Goal: Task Accomplishment & Management: Complete application form

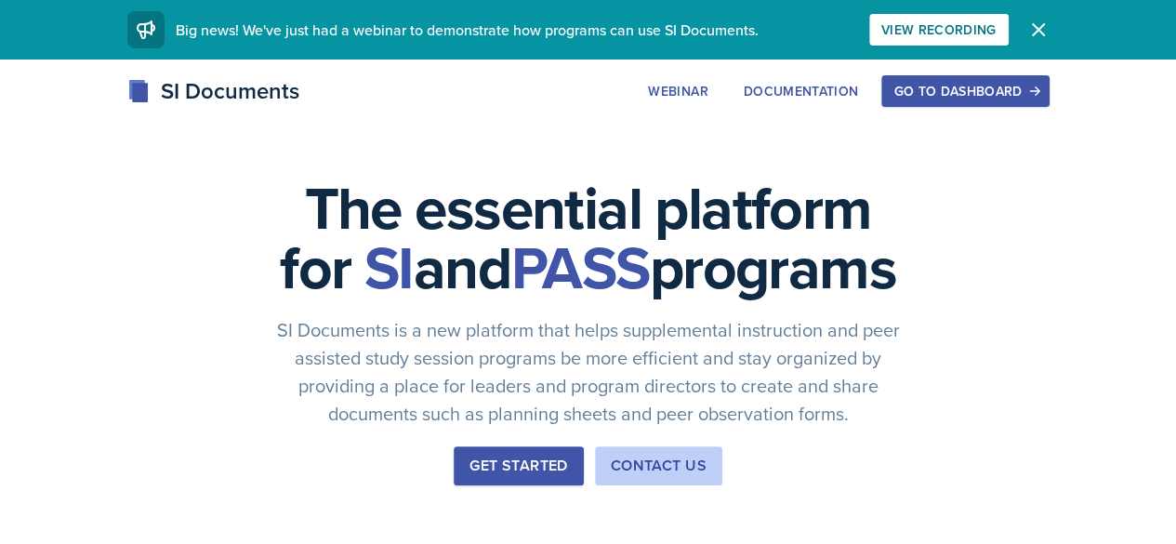
click at [1037, 90] on div "Go to Dashboard" at bounding box center [965, 91] width 143 height 15
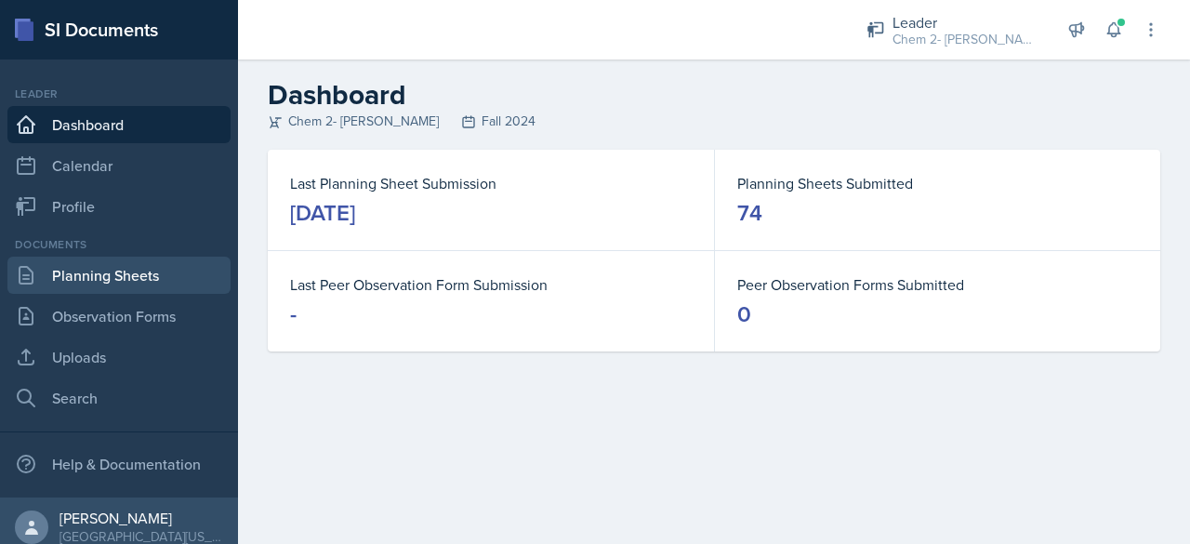
click at [108, 272] on link "Planning Sheets" at bounding box center [118, 275] width 223 height 37
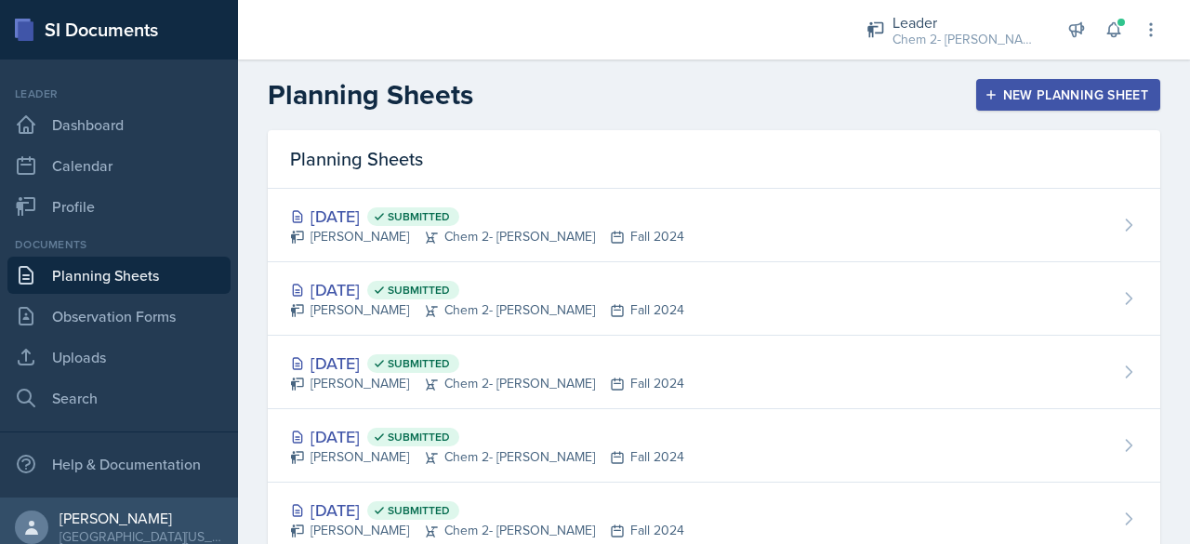
click at [994, 100] on div "New Planning Sheet" at bounding box center [1069, 94] width 160 height 15
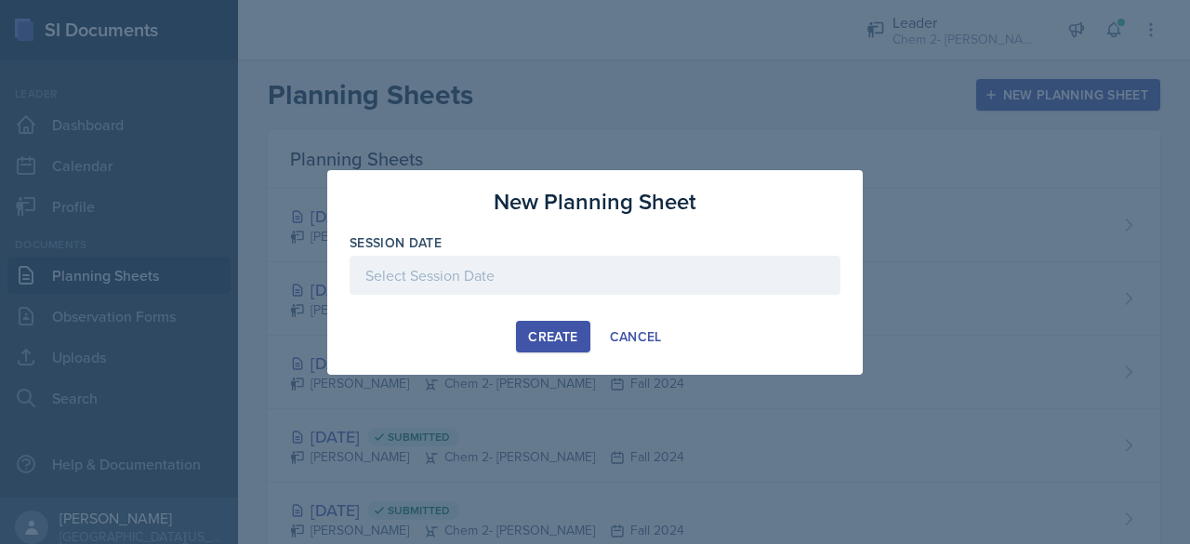
click at [580, 279] on div at bounding box center [595, 275] width 491 height 39
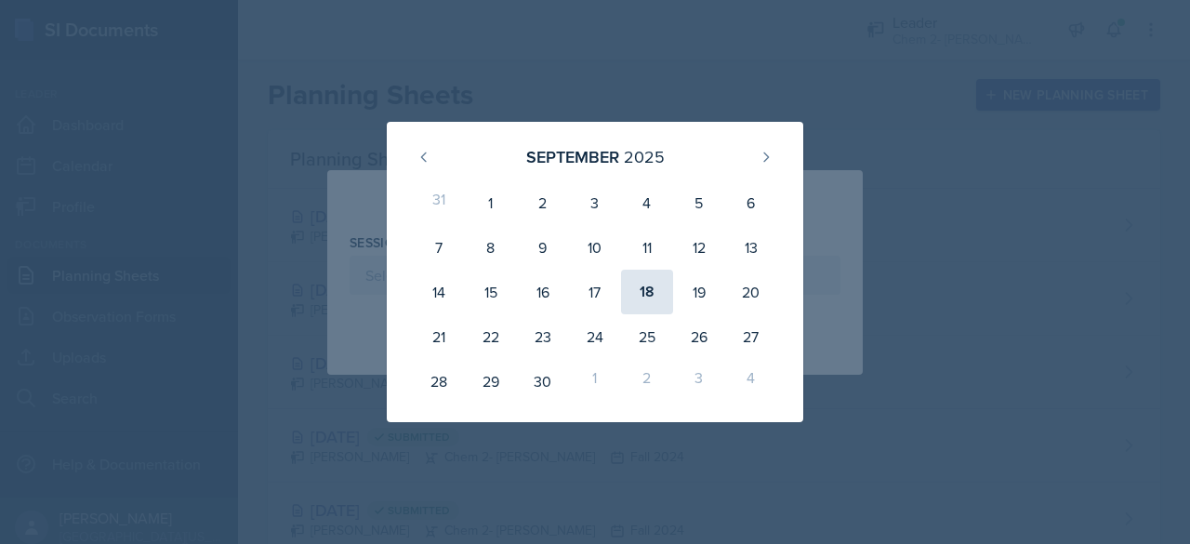
click at [651, 289] on div "18" at bounding box center [647, 292] width 52 height 45
type input "[DATE]"
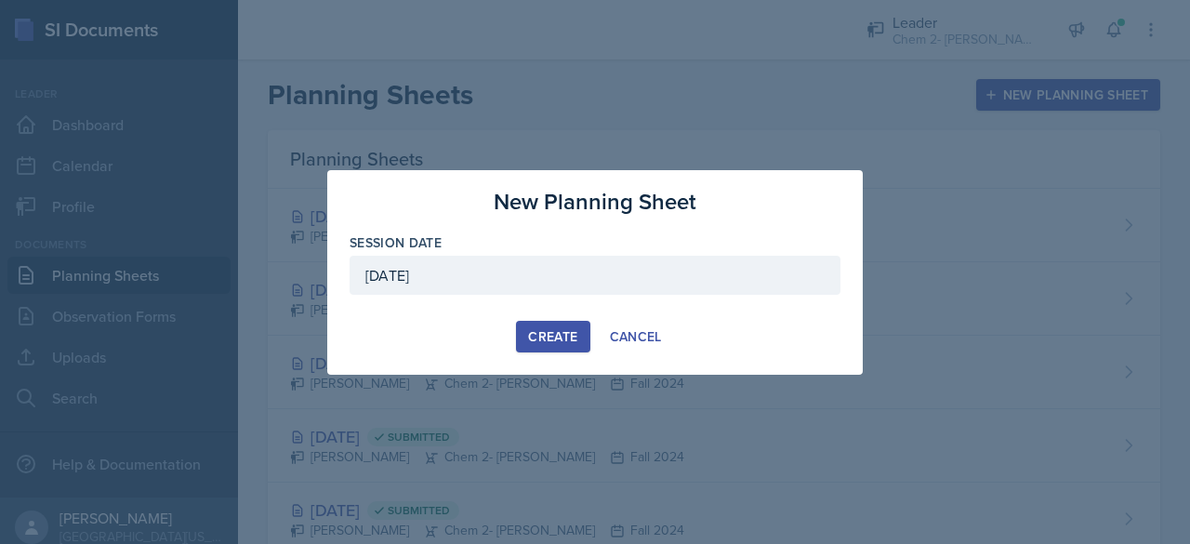
click at [538, 338] on div "Create" at bounding box center [552, 336] width 49 height 15
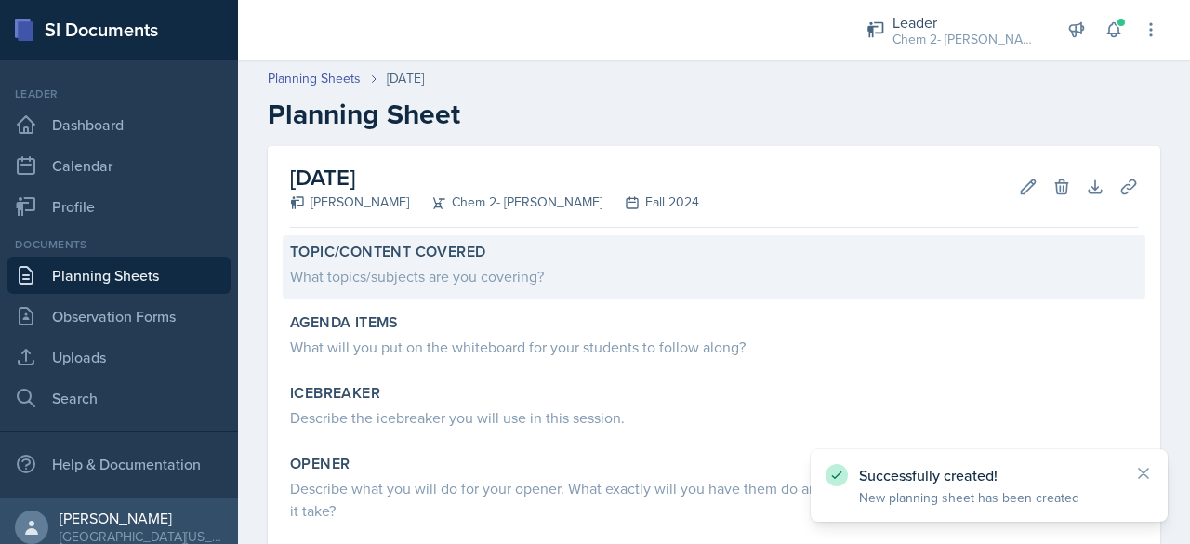
click at [482, 262] on div "What topics/subjects are you covering?" at bounding box center [714, 274] width 848 height 26
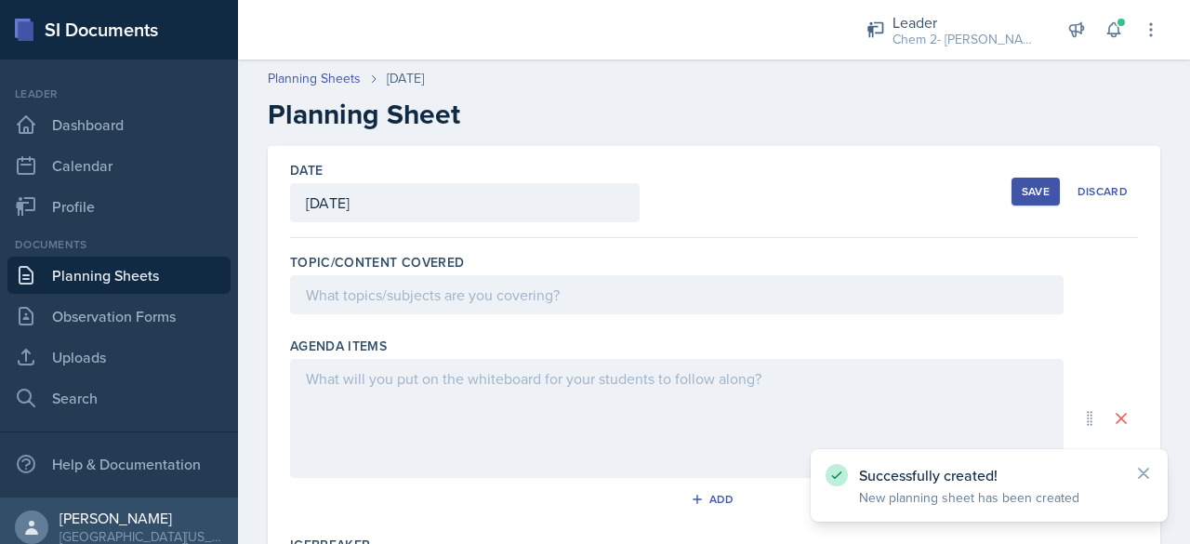
click at [472, 282] on div at bounding box center [677, 294] width 774 height 39
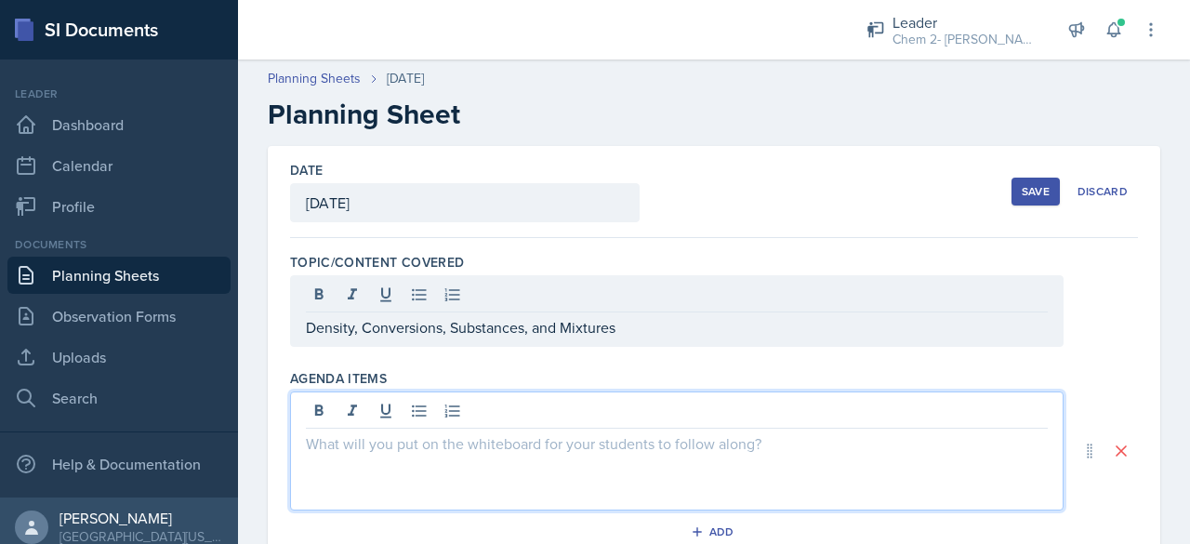
click at [484, 398] on div at bounding box center [677, 451] width 774 height 119
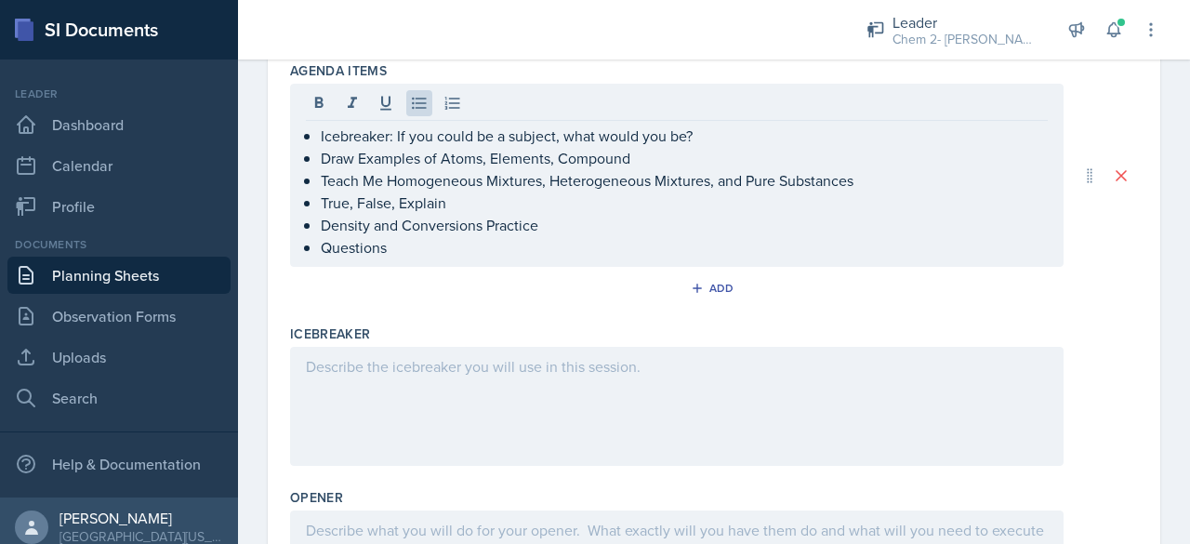
click at [438, 399] on div at bounding box center [677, 406] width 774 height 119
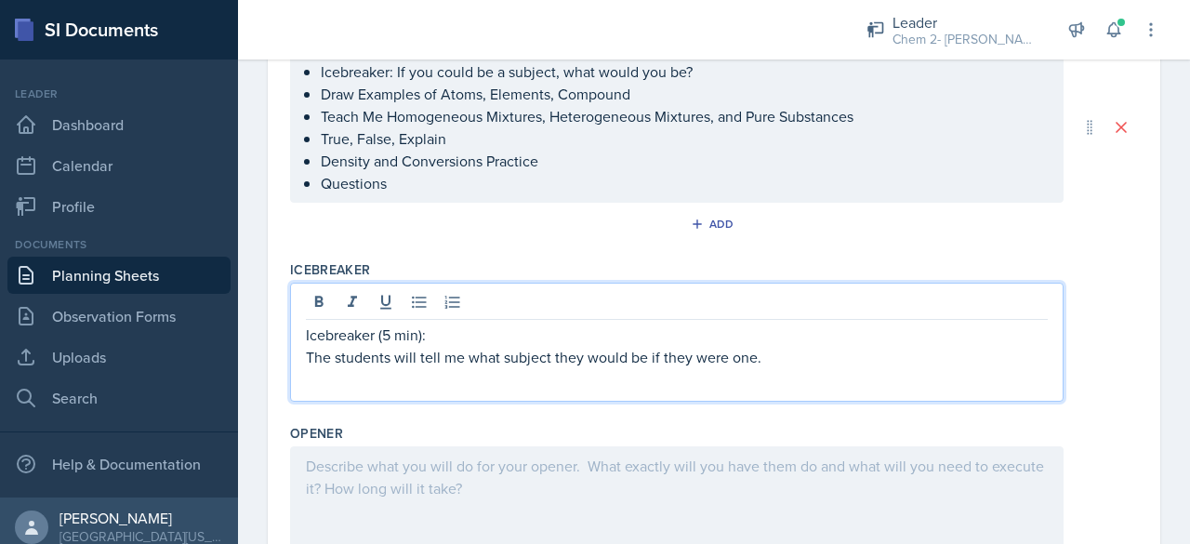
click at [429, 429] on div "Opener" at bounding box center [714, 433] width 848 height 19
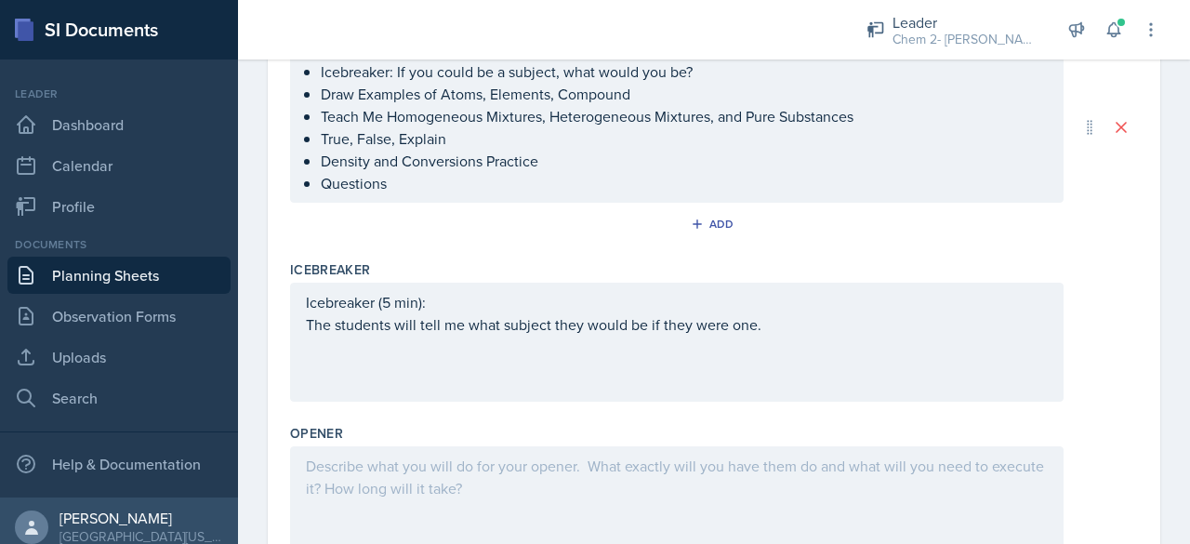
click at [445, 460] on div at bounding box center [677, 505] width 774 height 119
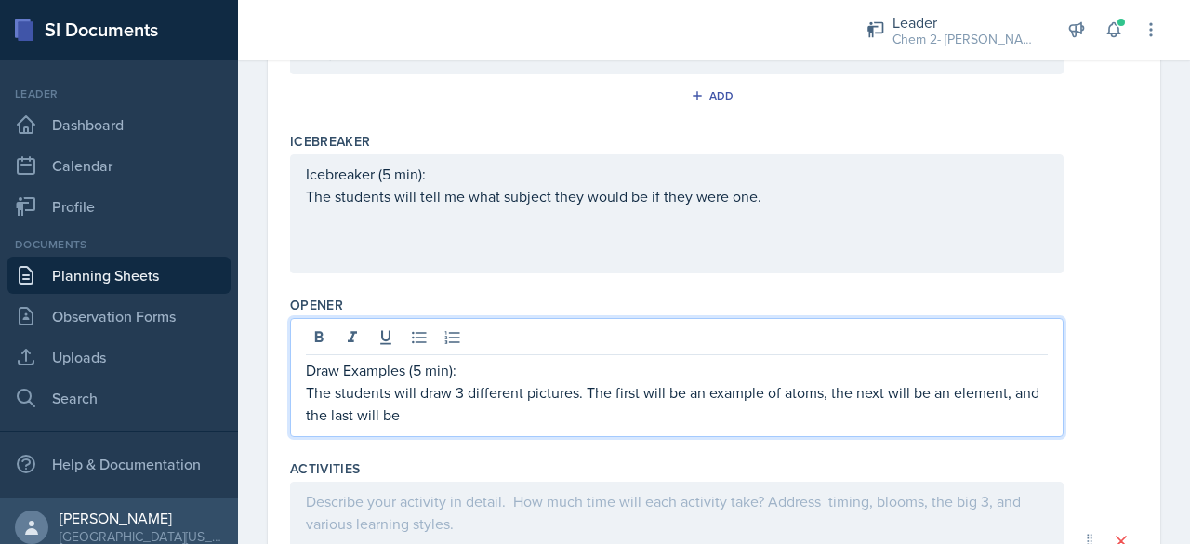
scroll to position [437, 0]
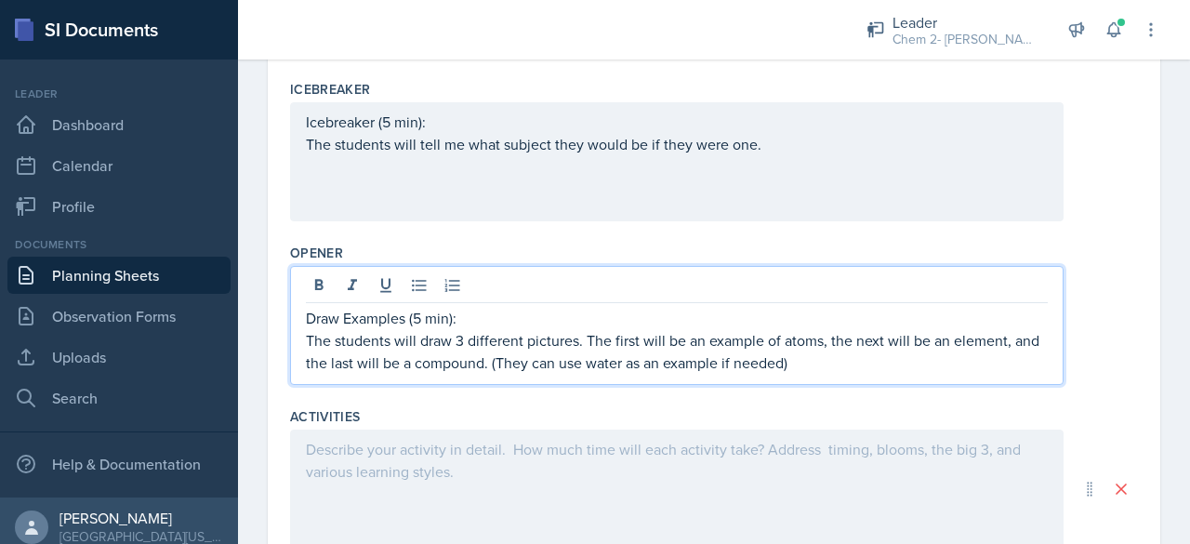
click at [515, 465] on div at bounding box center [677, 489] width 774 height 119
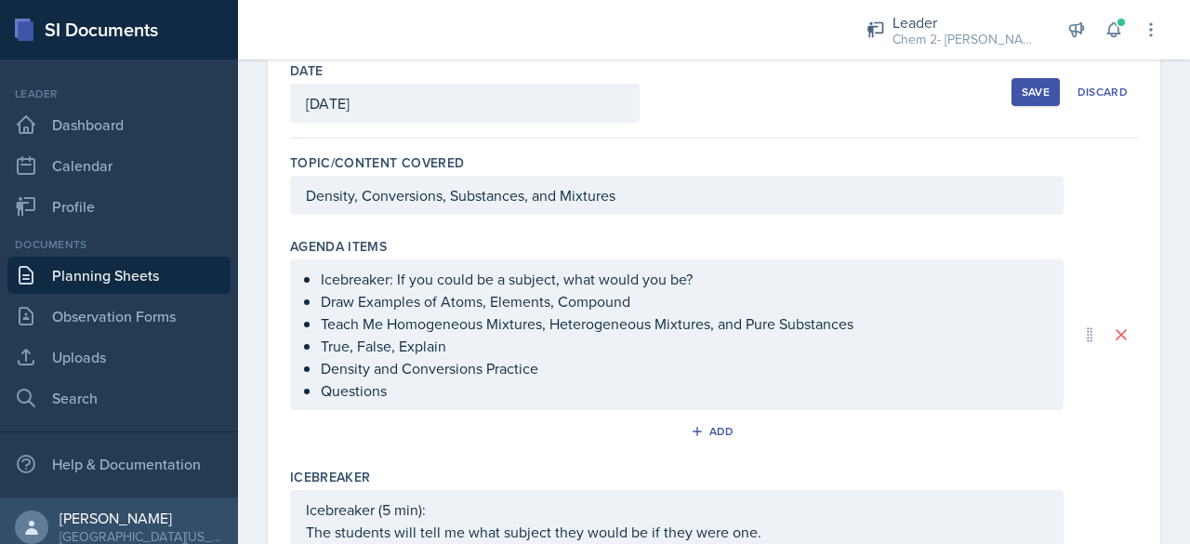
scroll to position [132, 0]
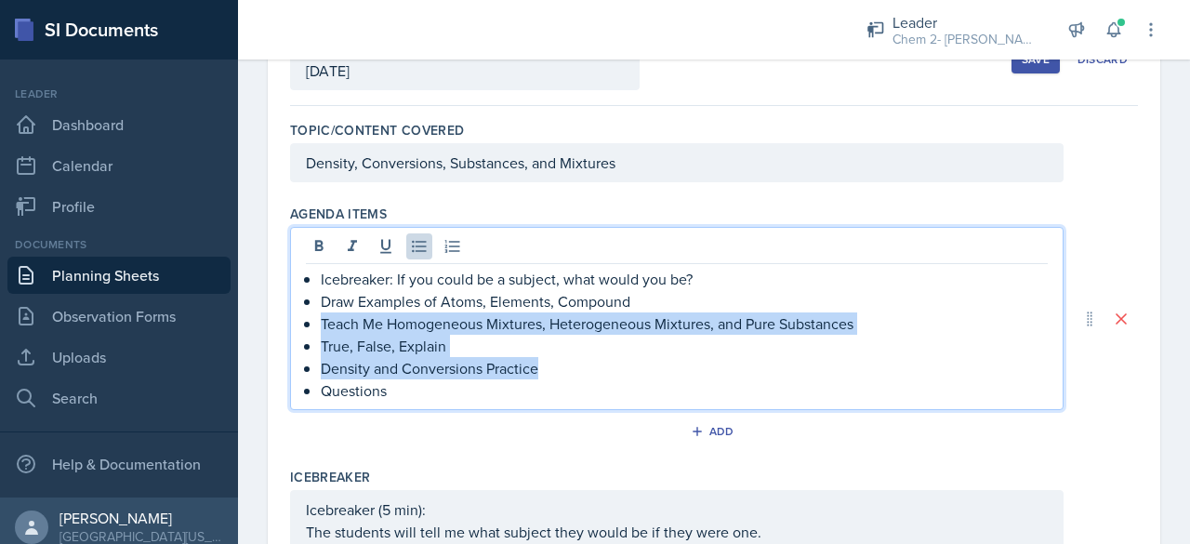
drag, startPoint x: 562, startPoint y: 370, endPoint x: 305, endPoint y: 322, distance: 261.2
click at [321, 322] on ul "Icebreaker: If you could be a subject, what would you be? Draw Examples of Atom…" at bounding box center [684, 335] width 727 height 134
copy ul "Teach Me Homogeneous Mixtures, Heterogeneous Mixtures, and Pure Substances True…"
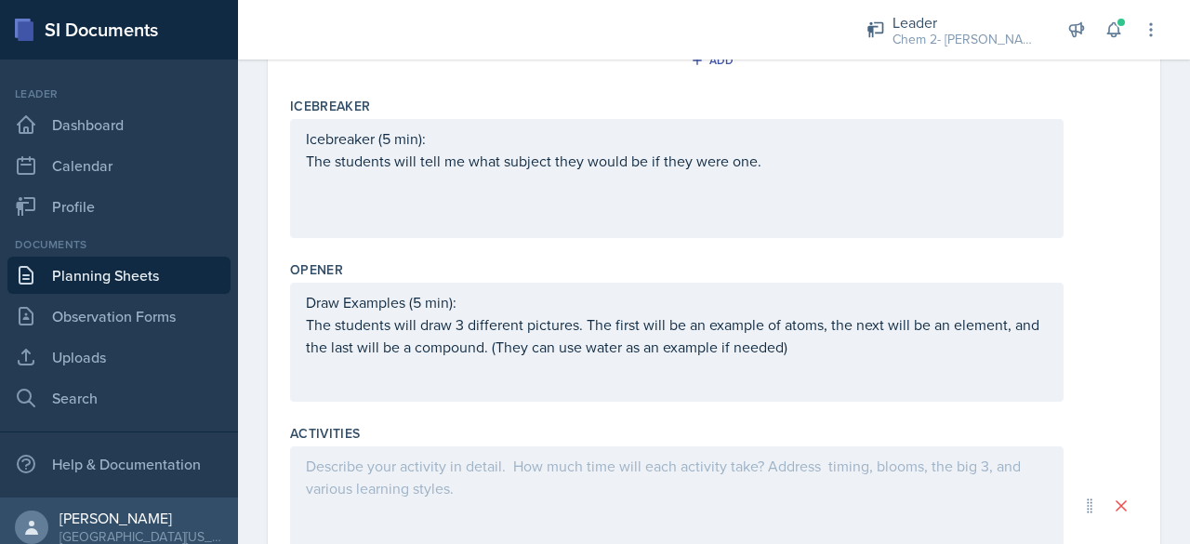
click at [344, 469] on p at bounding box center [677, 466] width 742 height 22
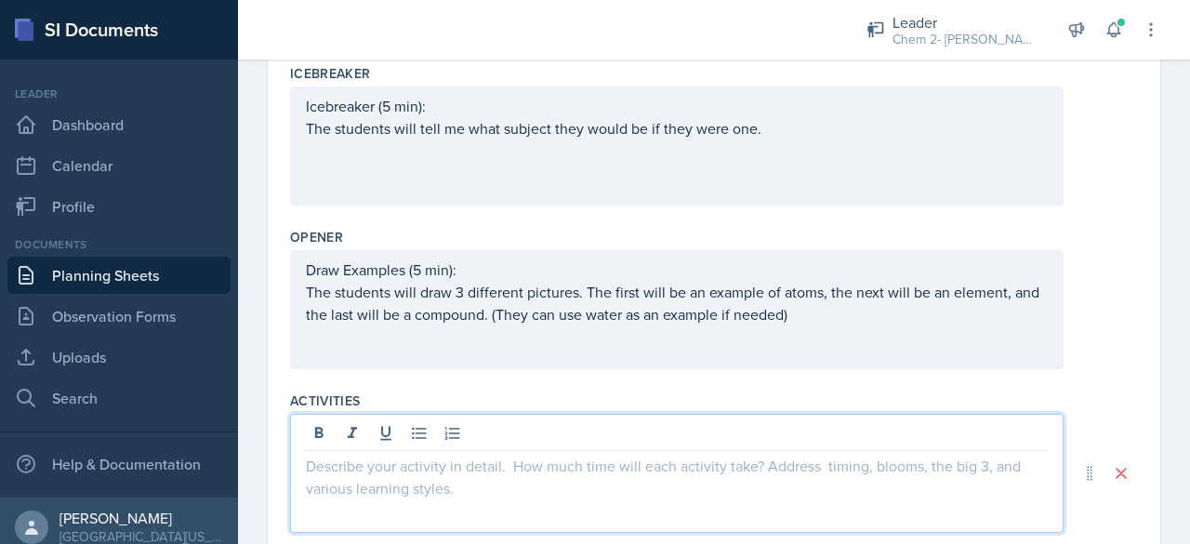
scroll to position [503, 0]
paste div
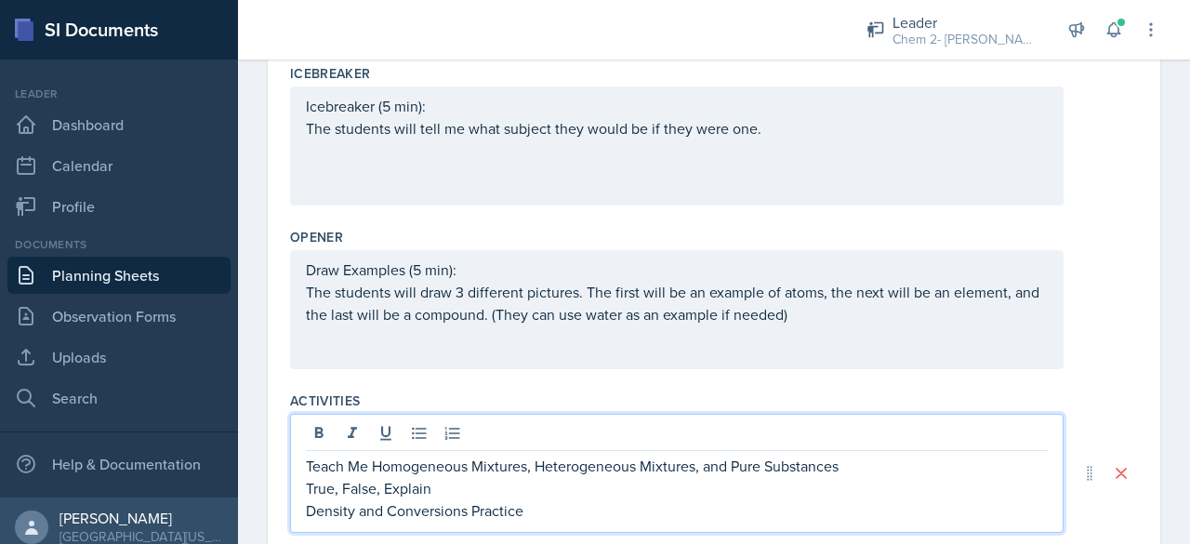
click at [872, 462] on p "Teach Me Homogeneous Mixtures, Heterogeneous Mixtures, and Pure Substances" at bounding box center [677, 466] width 742 height 22
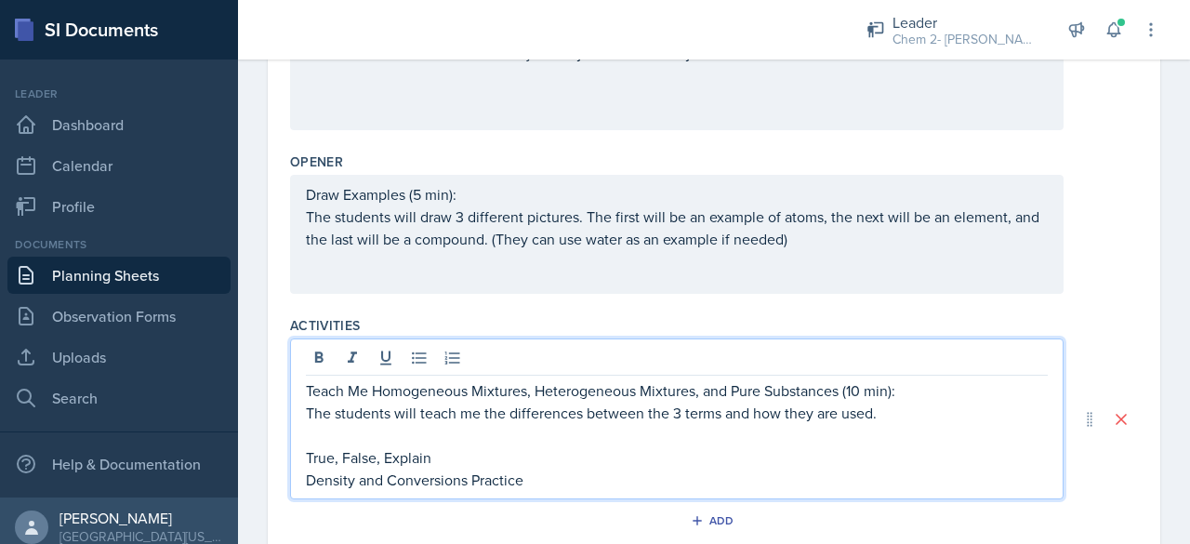
scroll to position [618, 0]
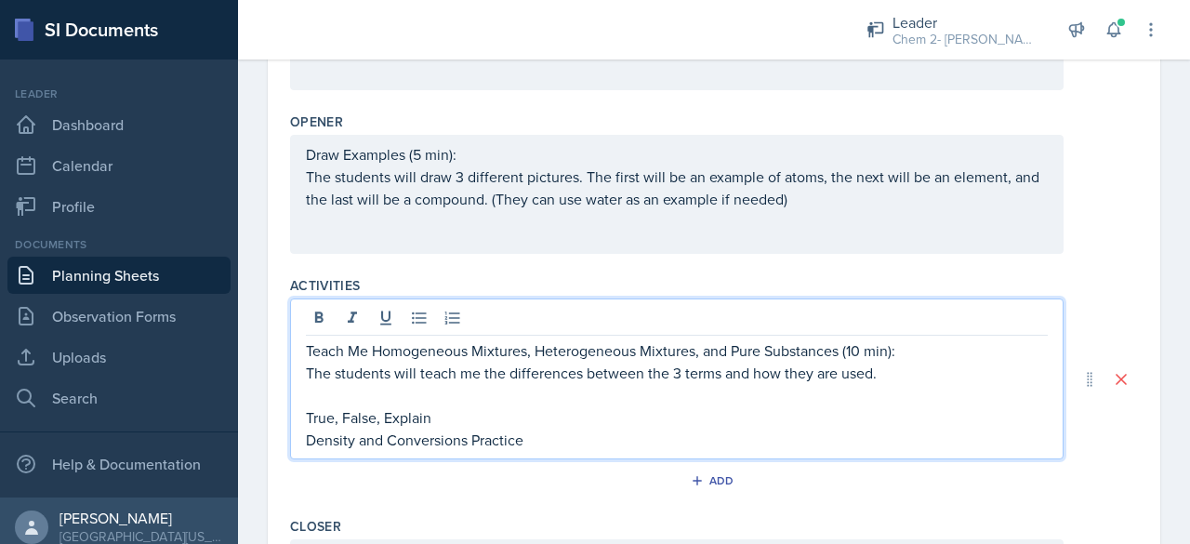
click at [501, 419] on p "True, False, Explain" at bounding box center [677, 417] width 742 height 22
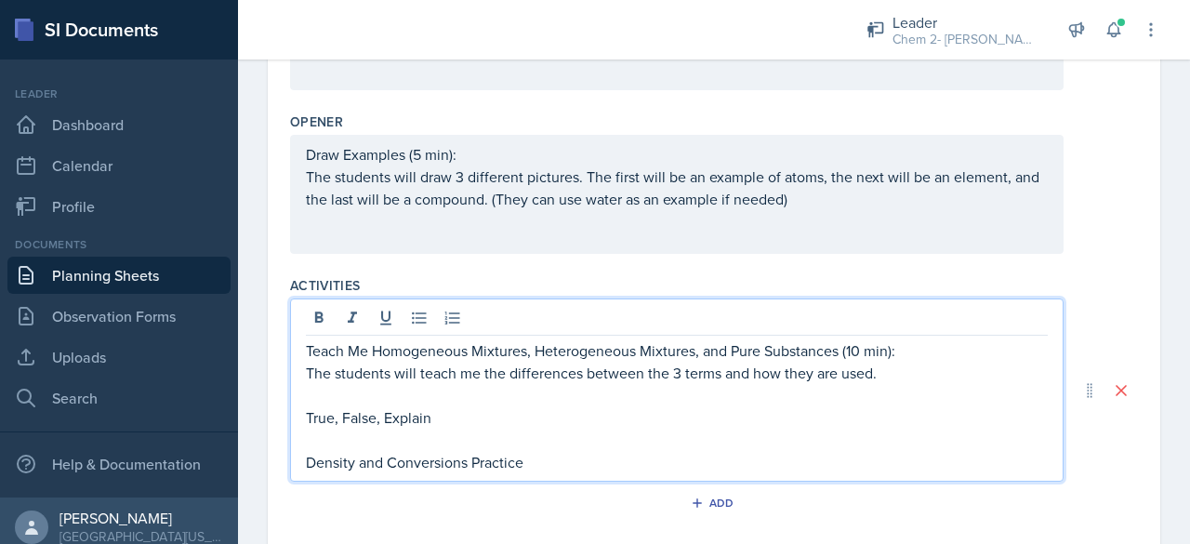
click at [483, 419] on p "True, False, Explain" at bounding box center [677, 417] width 742 height 22
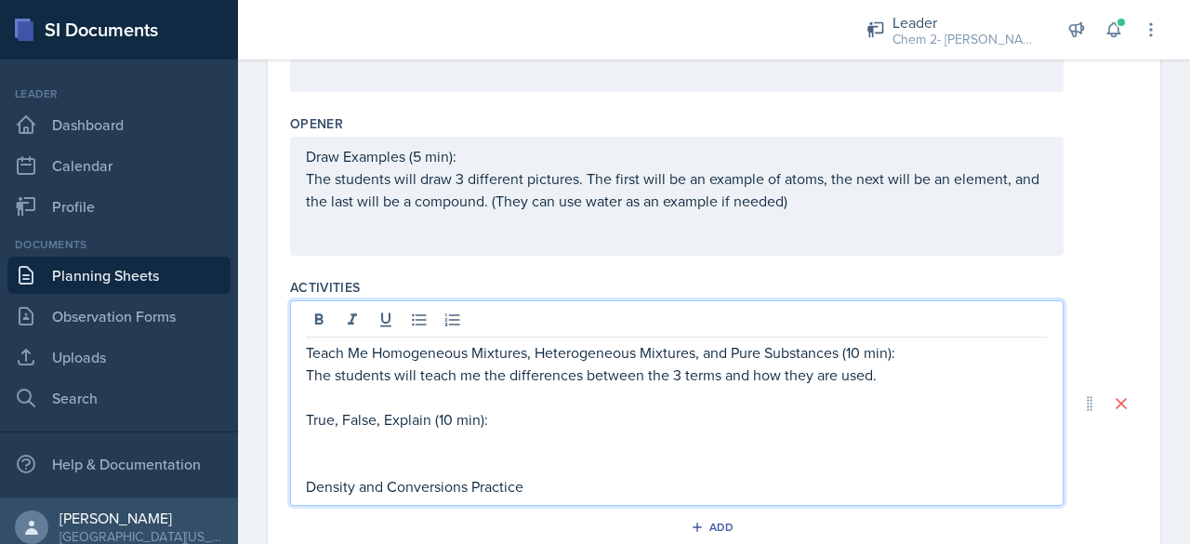
scroll to position [655, 0]
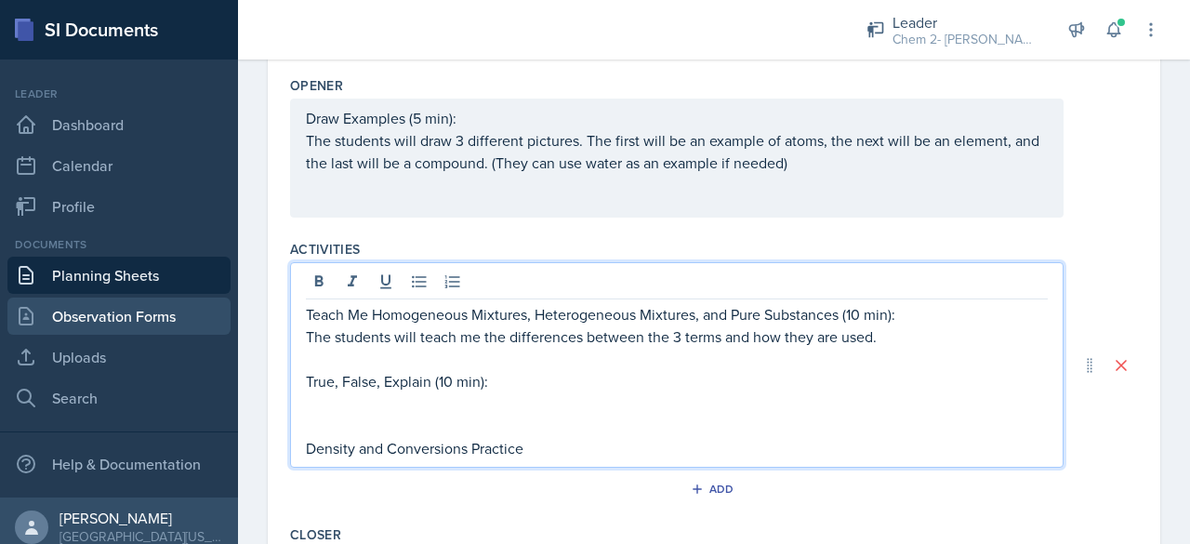
click at [128, 310] on link "Observation Forms" at bounding box center [118, 316] width 223 height 37
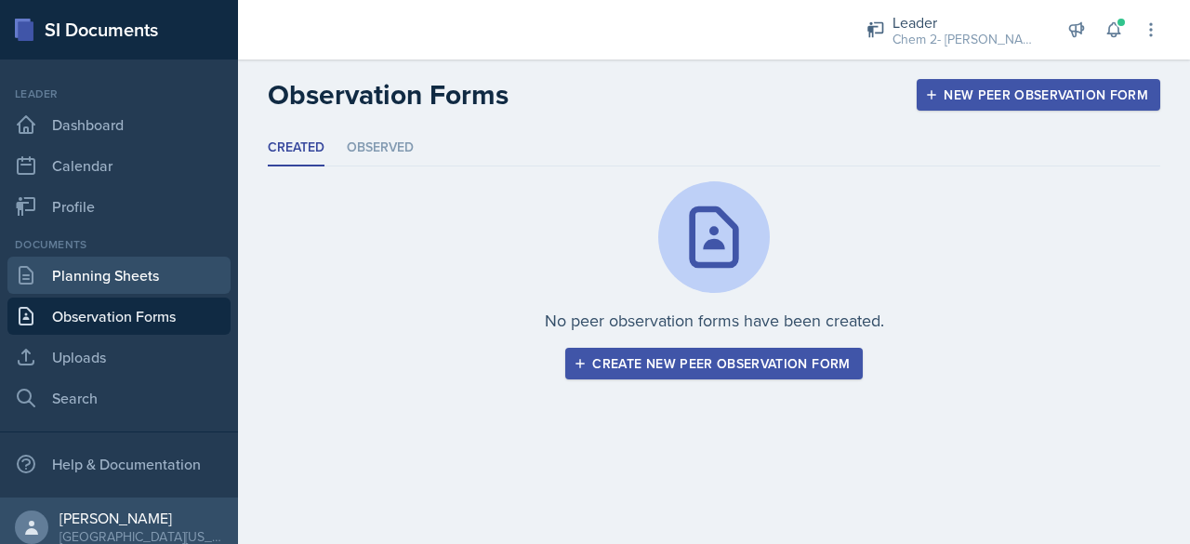
click at [113, 279] on link "Planning Sheets" at bounding box center [118, 275] width 223 height 37
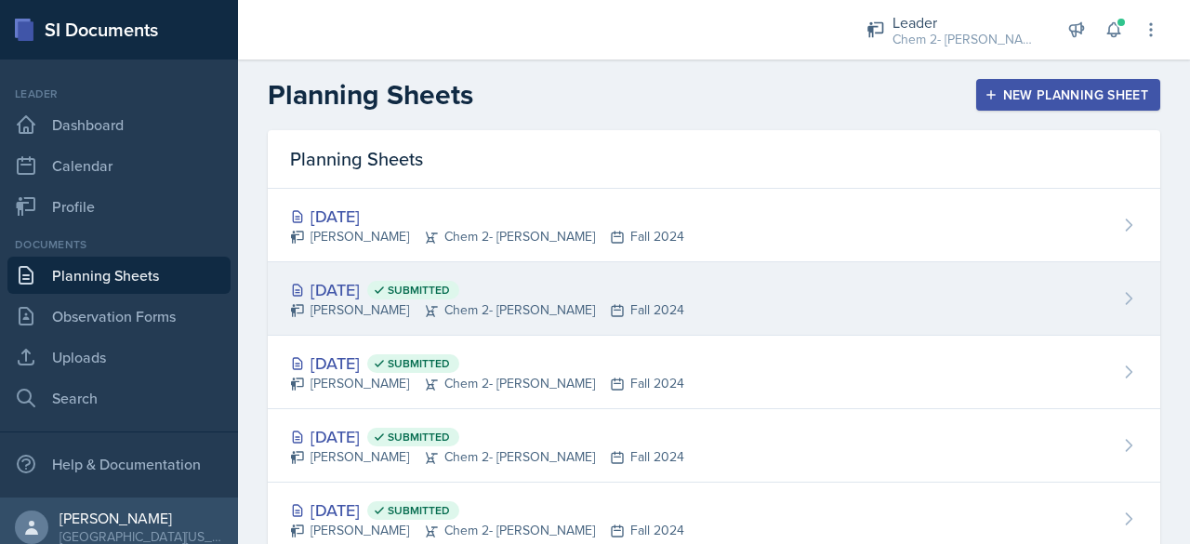
click at [339, 282] on div "[DATE] Submitted" at bounding box center [487, 289] width 394 height 25
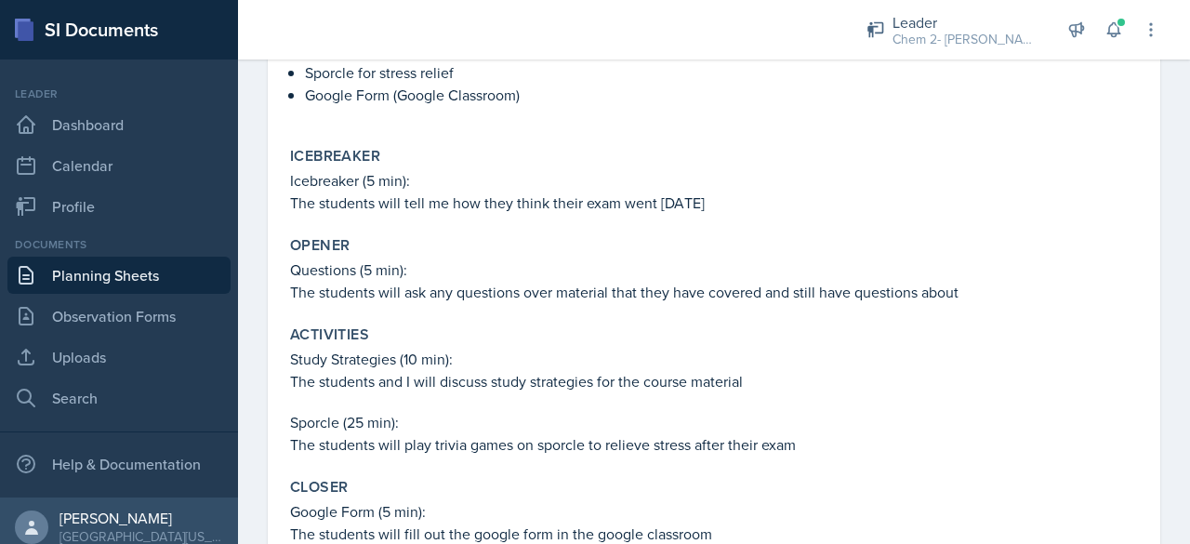
scroll to position [412, 0]
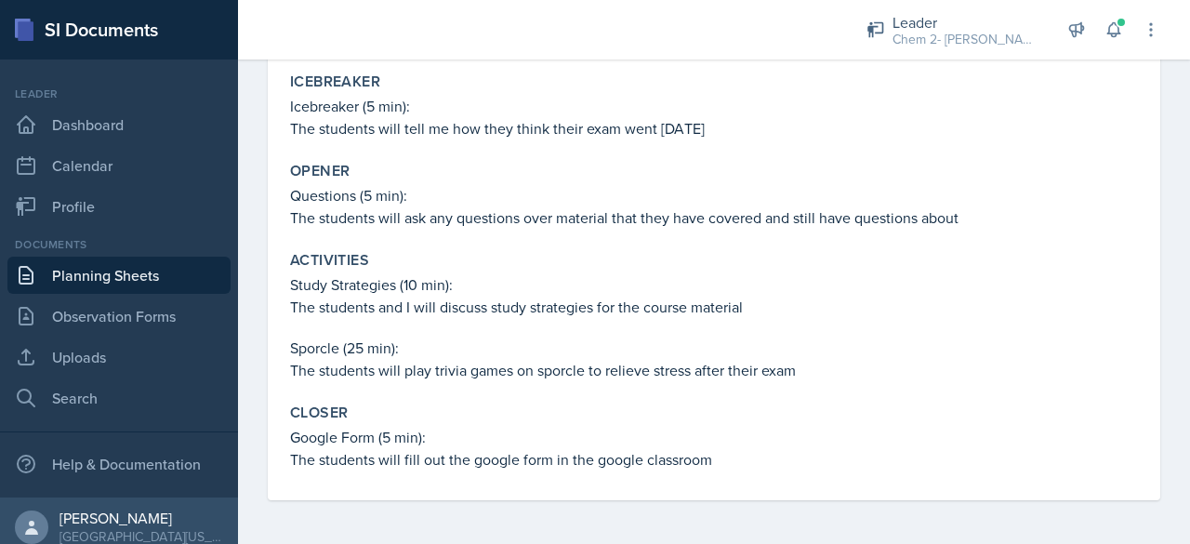
click at [140, 269] on link "Planning Sheets" at bounding box center [118, 275] width 223 height 37
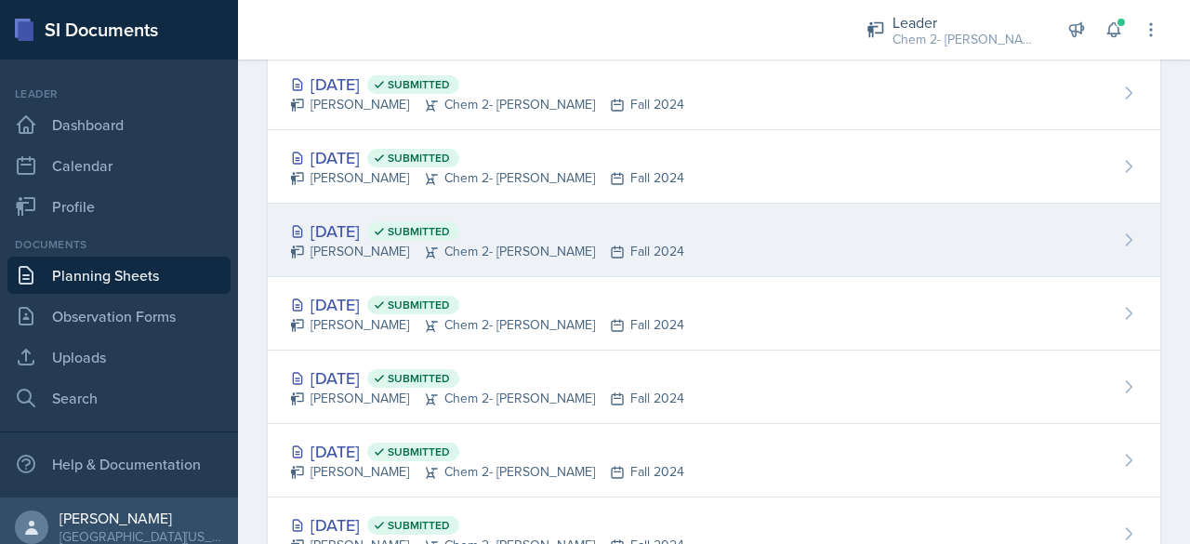
scroll to position [420, 0]
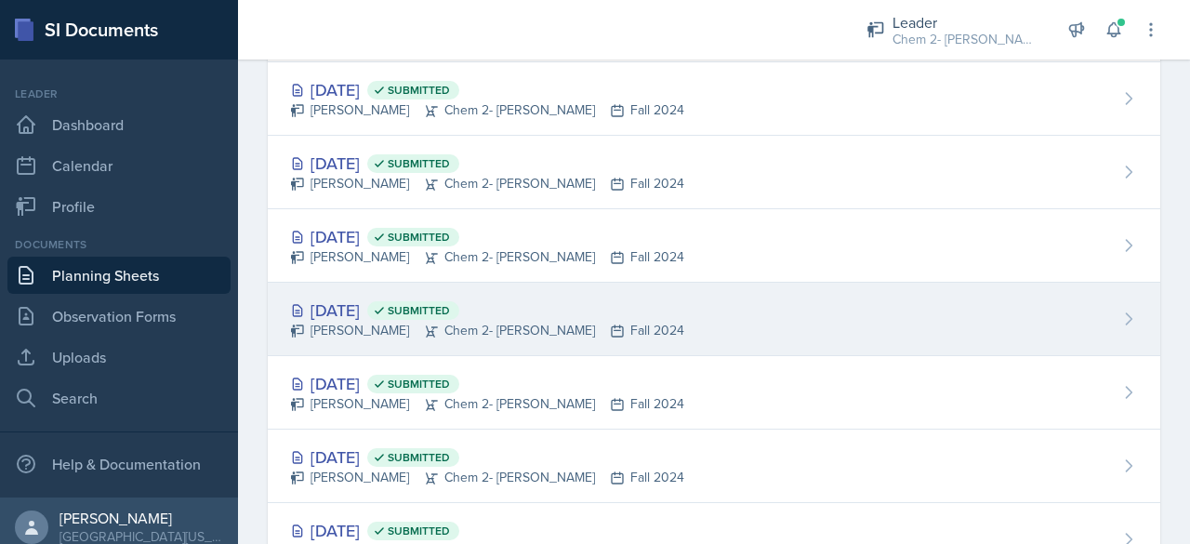
click at [371, 288] on div "[DATE] Submitted [PERSON_NAME] Chem 2- [PERSON_NAME] Fall 2024" at bounding box center [714, 319] width 893 height 73
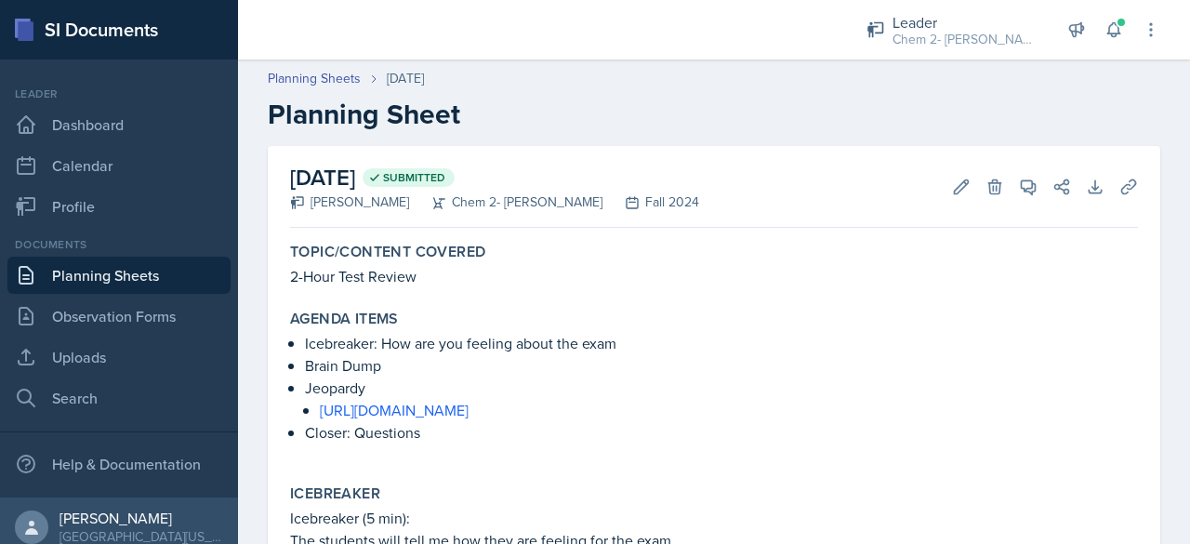
scroll to position [5, 0]
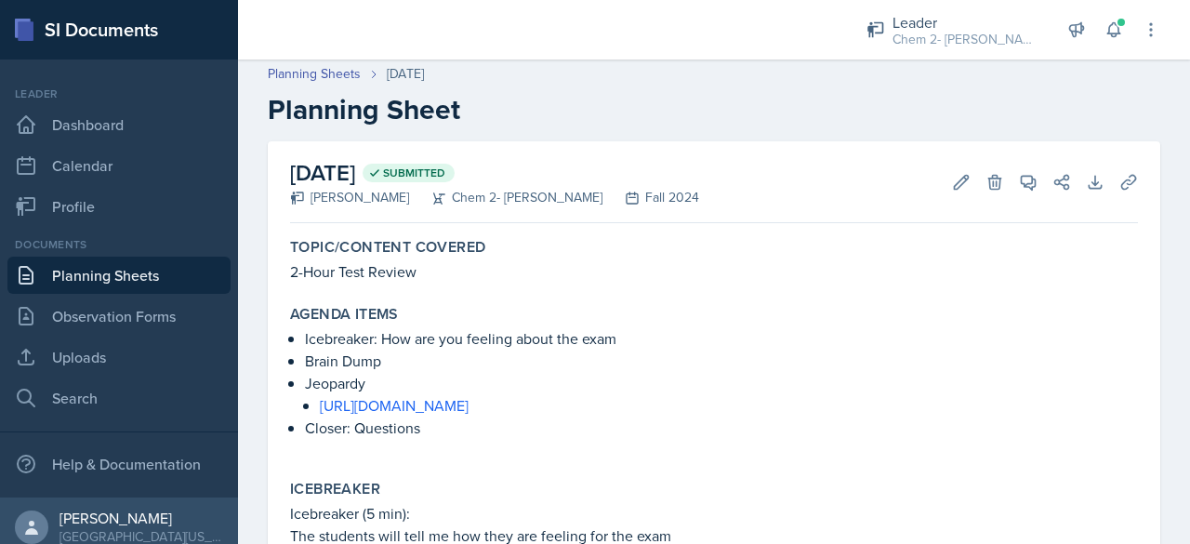
click at [183, 272] on link "Planning Sheets" at bounding box center [118, 275] width 223 height 37
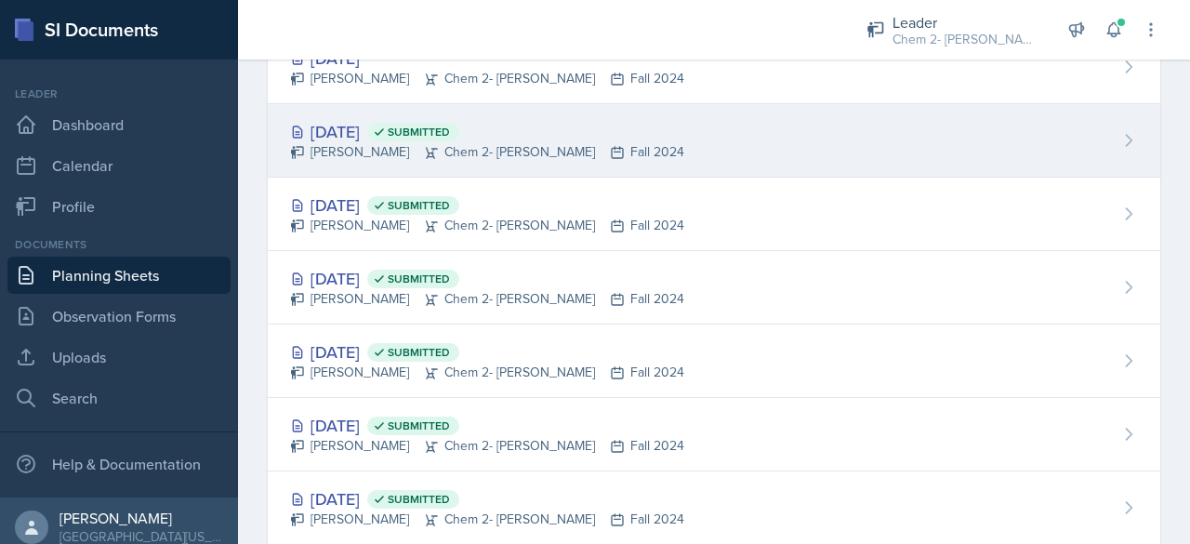
scroll to position [181, 0]
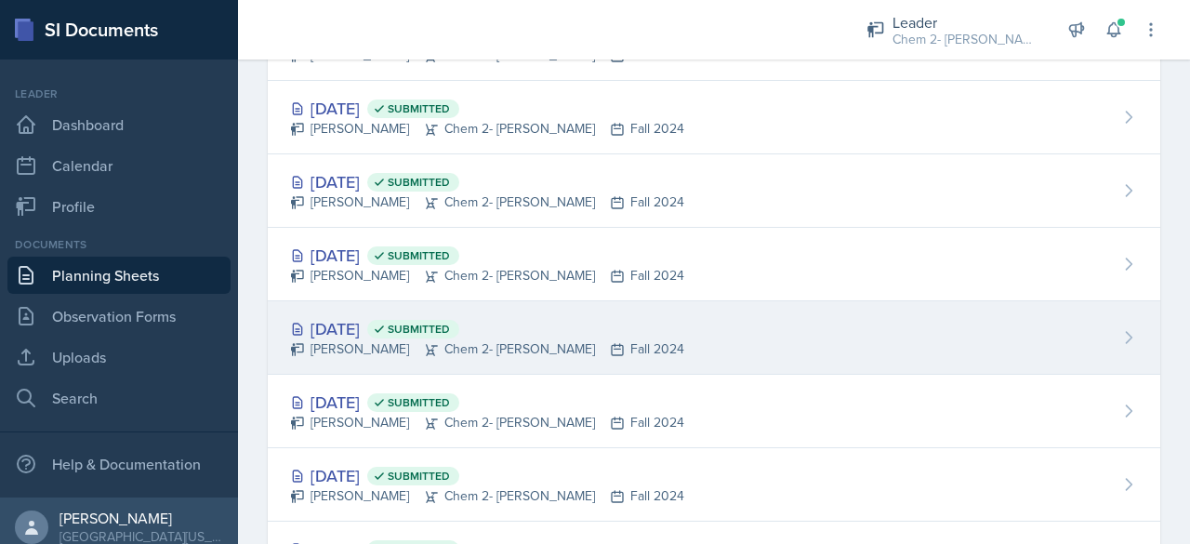
click at [359, 335] on div "[DATE] Submitted" at bounding box center [487, 328] width 394 height 25
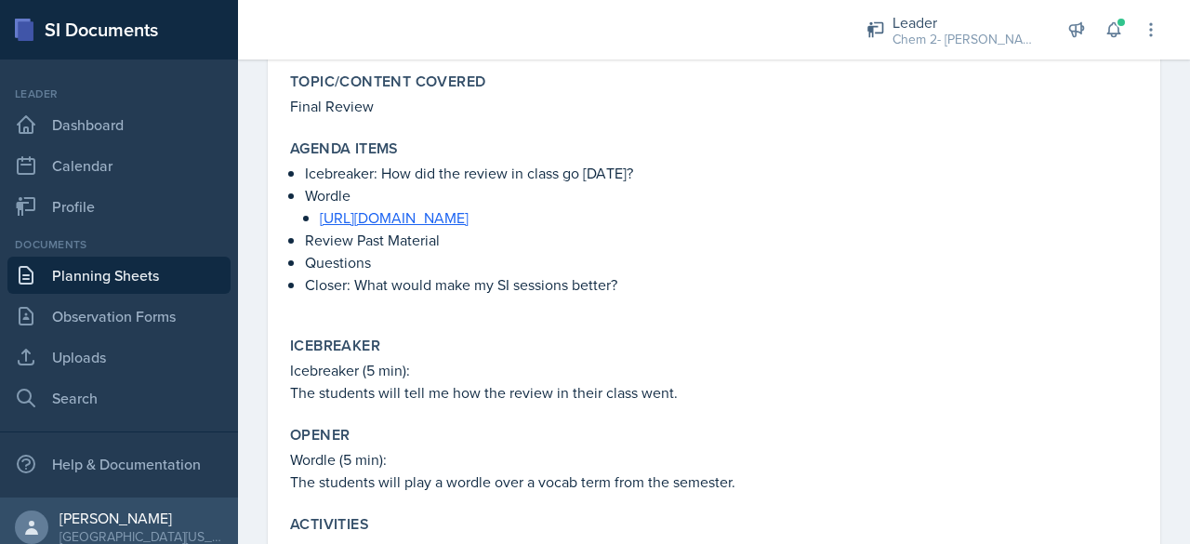
scroll to position [169, 0]
click at [121, 273] on link "Planning Sheets" at bounding box center [118, 275] width 223 height 37
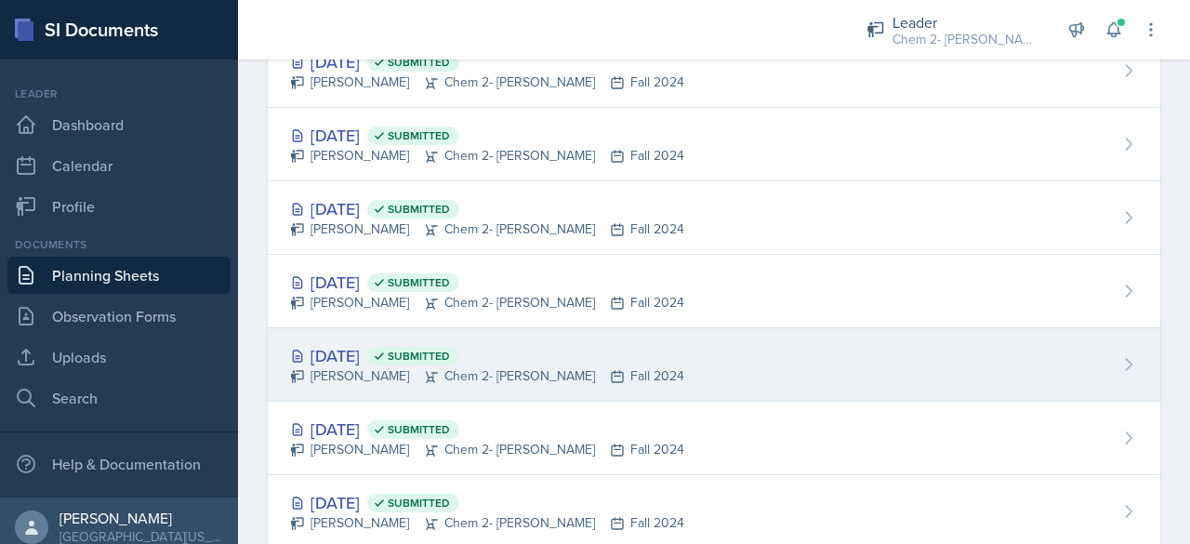
scroll to position [229, 0]
click at [326, 345] on div "[DATE] Submitted" at bounding box center [487, 354] width 394 height 25
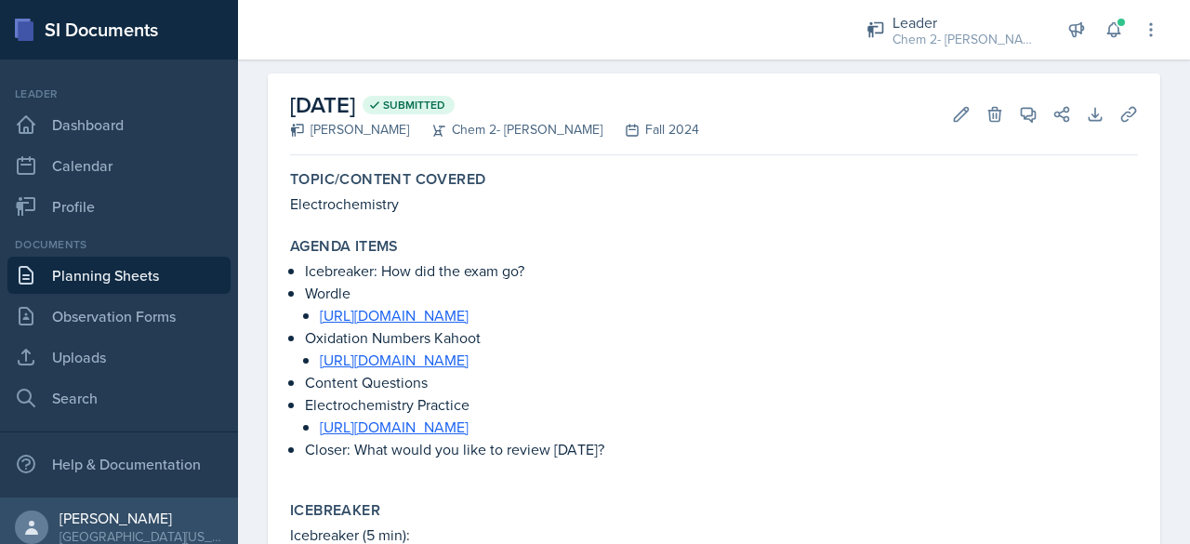
scroll to position [73, 0]
click at [164, 271] on link "Planning Sheets" at bounding box center [118, 275] width 223 height 37
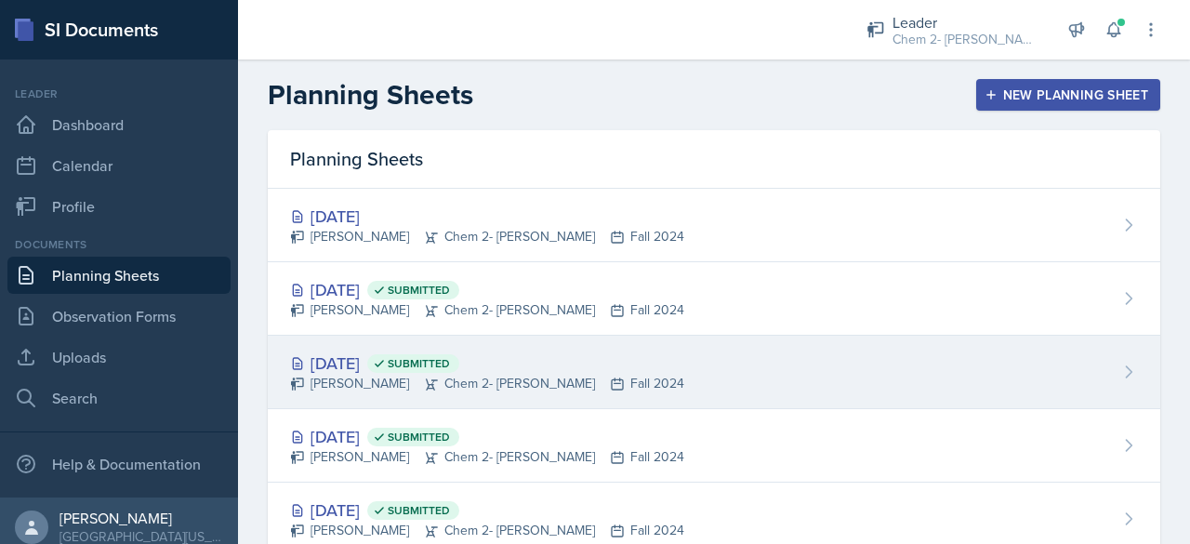
click at [370, 366] on div "[DATE] Submitted" at bounding box center [487, 363] width 394 height 25
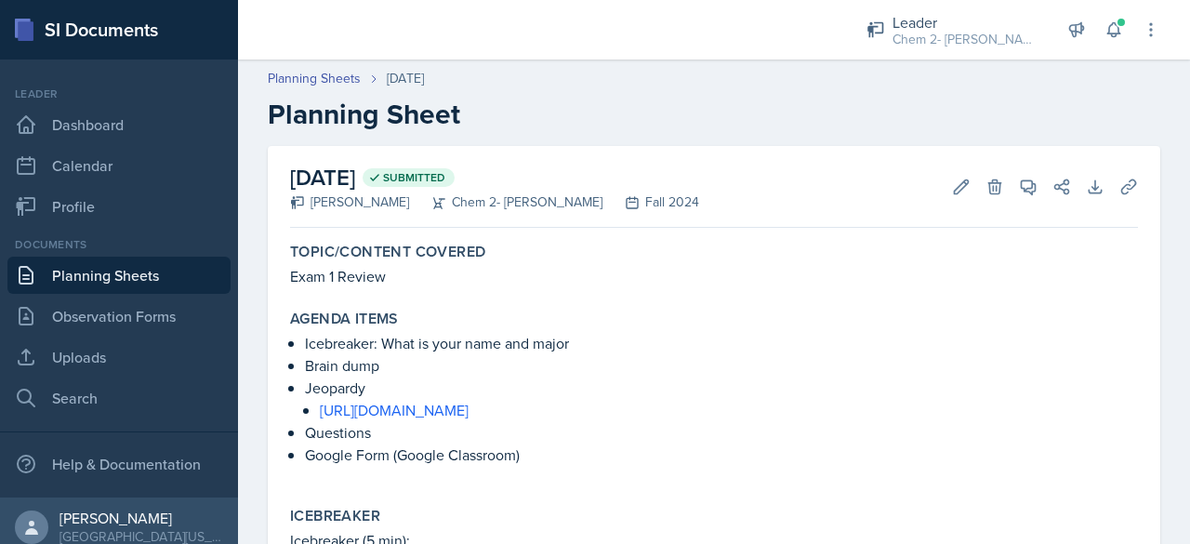
click at [184, 272] on link "Planning Sheets" at bounding box center [118, 275] width 223 height 37
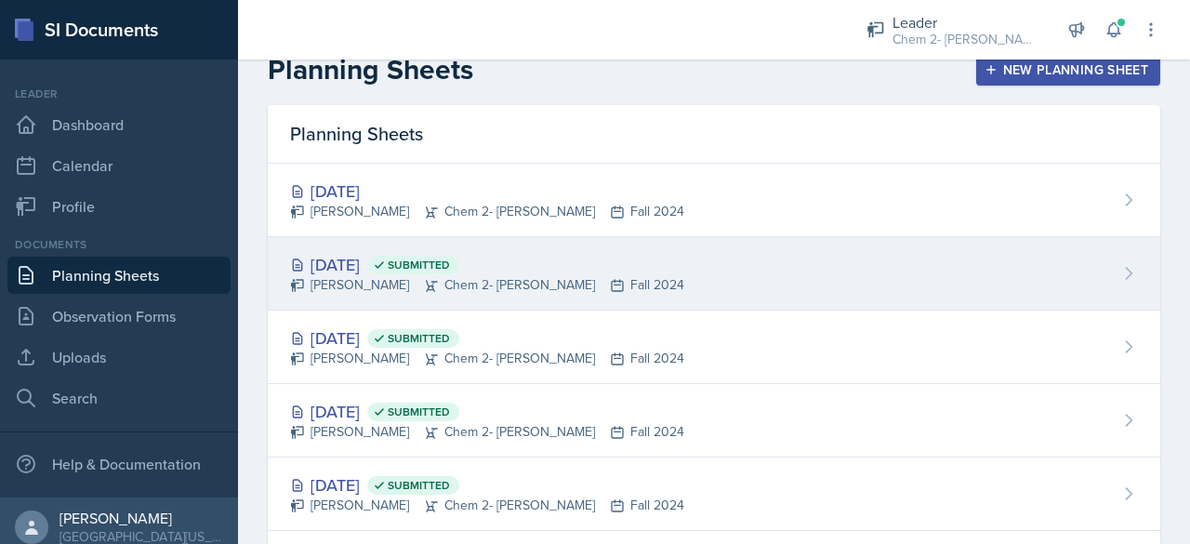
scroll to position [30, 0]
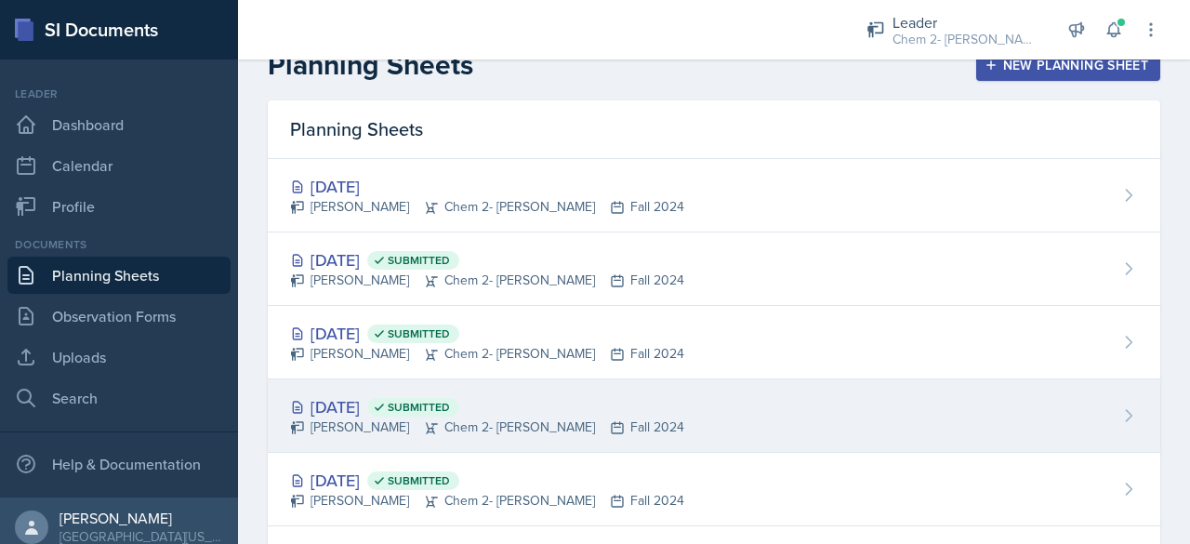
click at [383, 399] on div "[DATE] Submitted" at bounding box center [487, 406] width 394 height 25
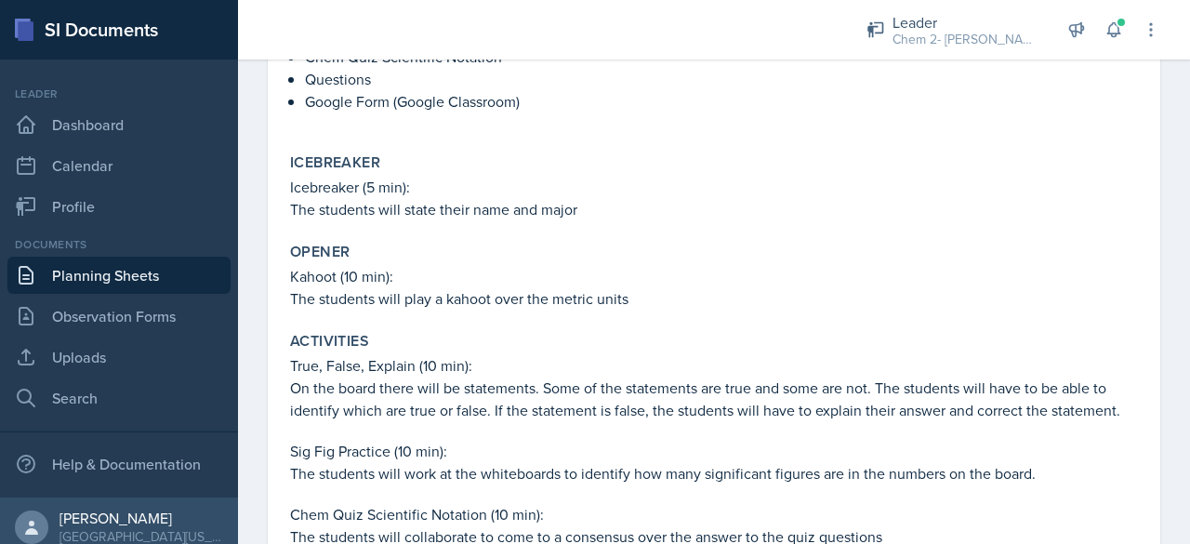
scroll to position [400, 0]
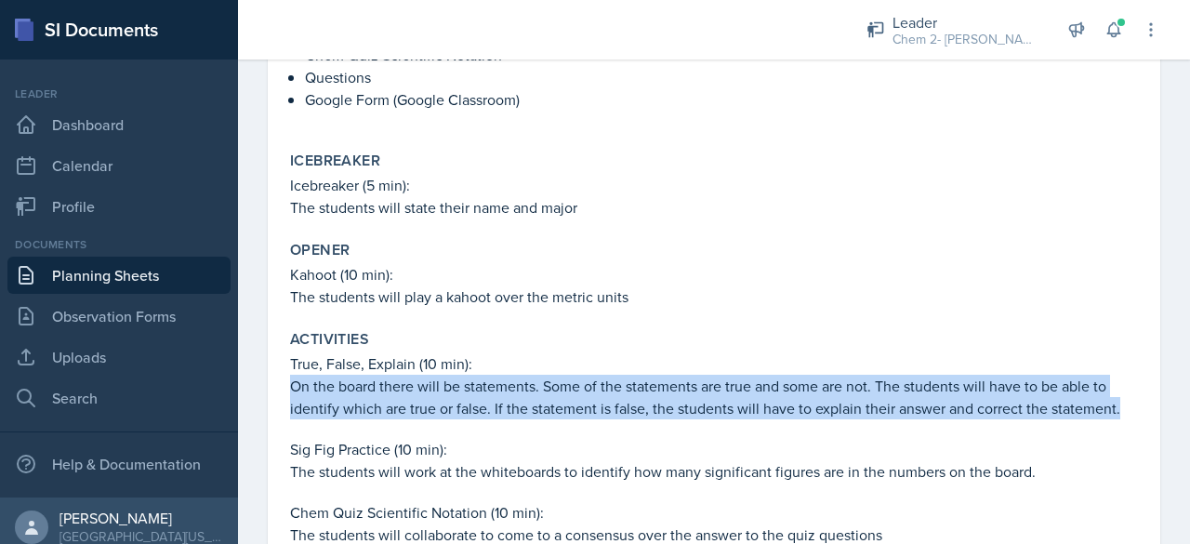
drag, startPoint x: 1123, startPoint y: 410, endPoint x: 277, endPoint y: 380, distance: 845.9
click at [277, 380] on div "[DATE] Submitted [PERSON_NAME] Chem 2- [PERSON_NAME] Fall 2024 Edit Delete View…" at bounding box center [714, 248] width 893 height 1004
copy p "On the board there will be statements. Some of the statements are true and some…"
click at [82, 269] on link "Planning Sheets" at bounding box center [118, 275] width 223 height 37
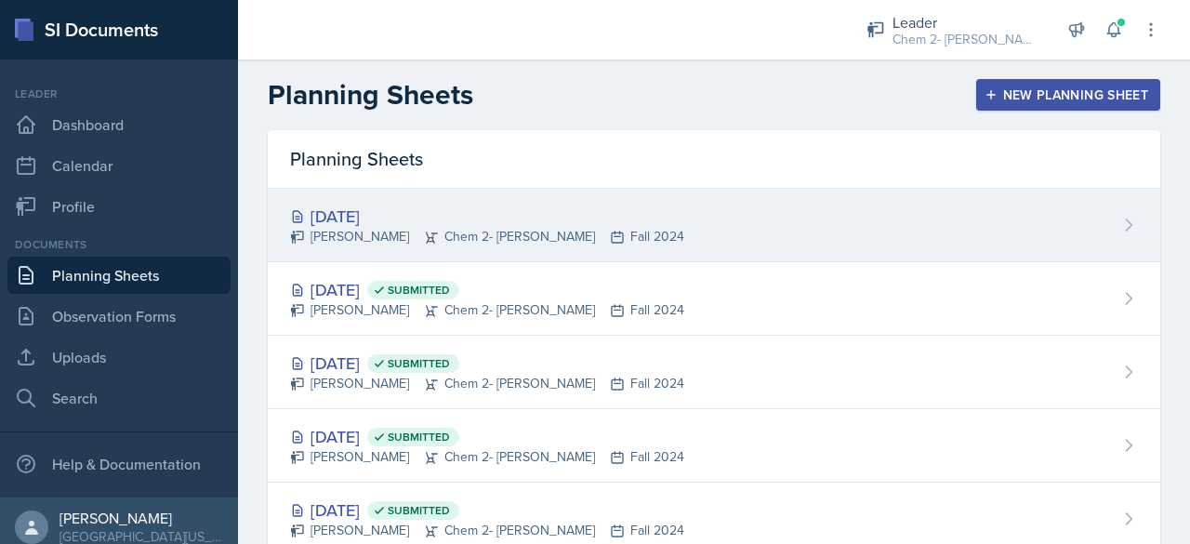
click at [374, 224] on div "[DATE]" at bounding box center [487, 216] width 394 height 25
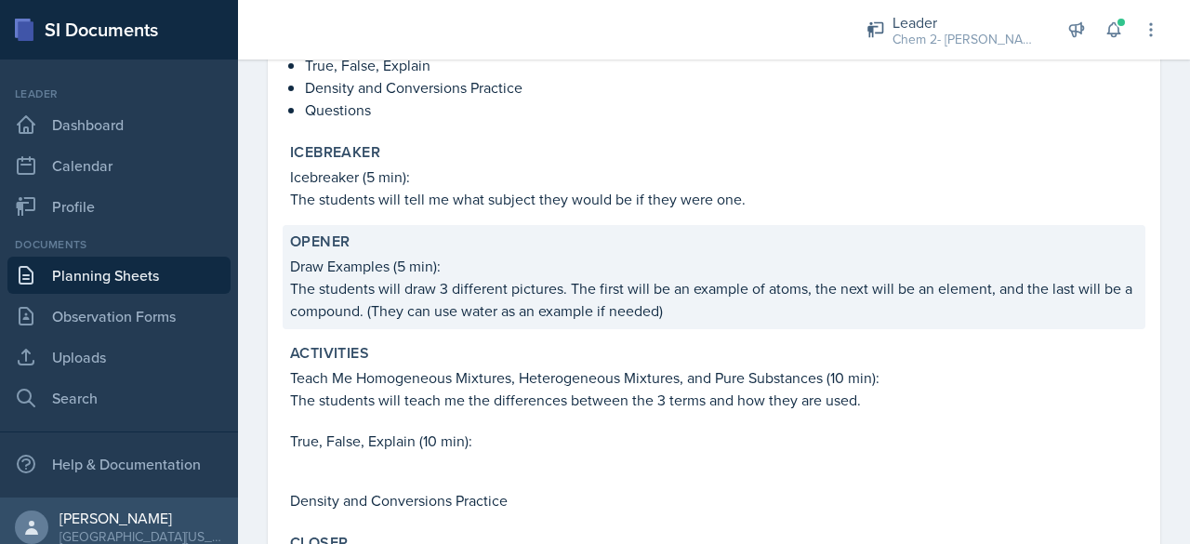
scroll to position [510, 0]
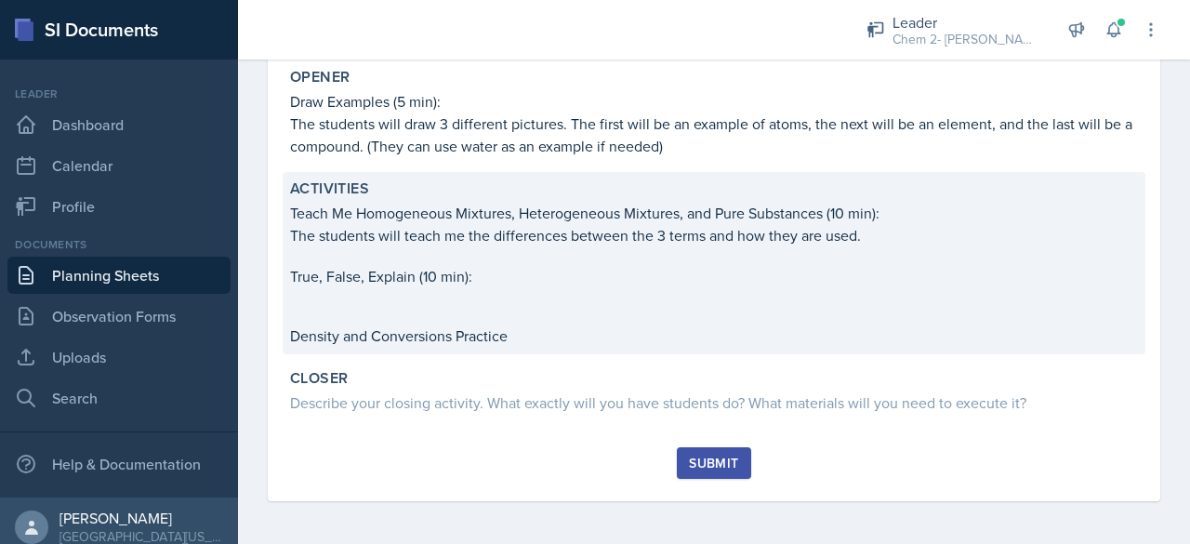
click at [528, 282] on p "True, False, Explain (10 min):" at bounding box center [714, 276] width 848 height 22
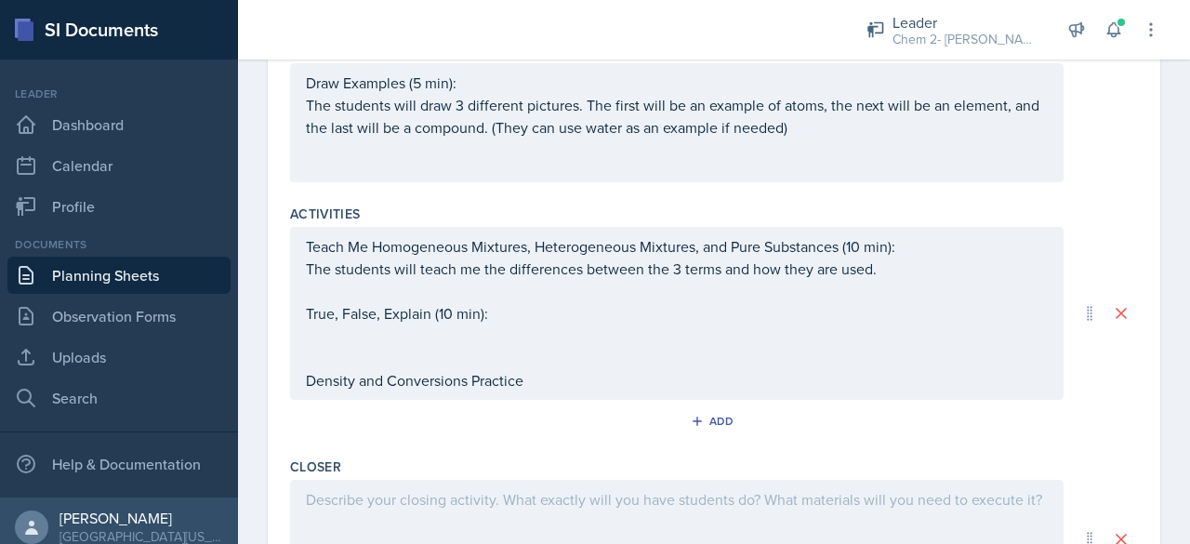
click at [347, 332] on p at bounding box center [677, 336] width 742 height 22
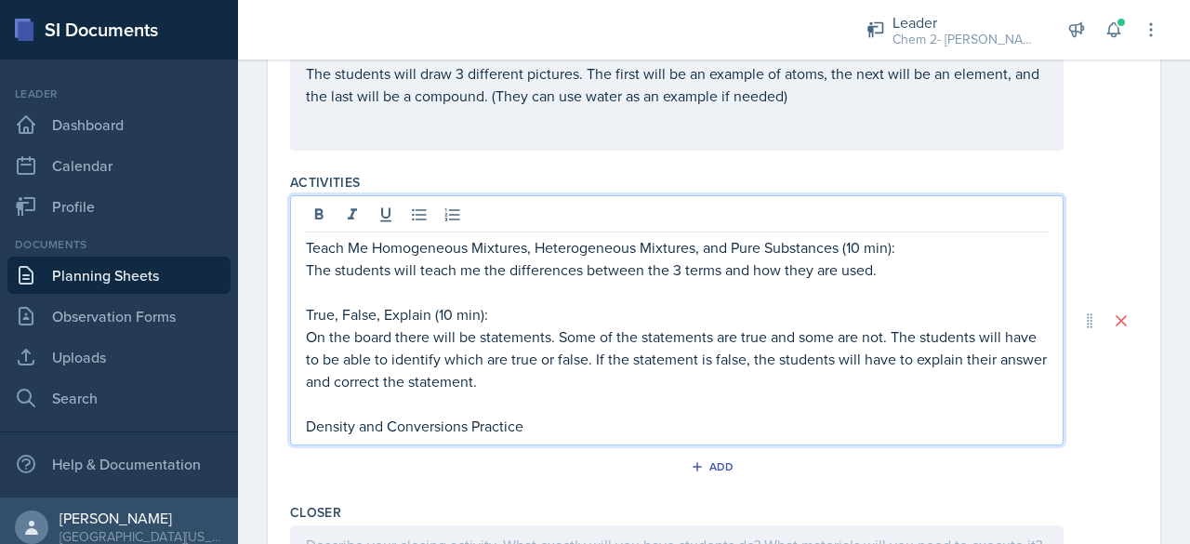
click at [554, 432] on div "Teach Me Homogeneous Mixtures, Heterogeneous Mixtures, and Pure Substances (10 …" at bounding box center [677, 320] width 774 height 250
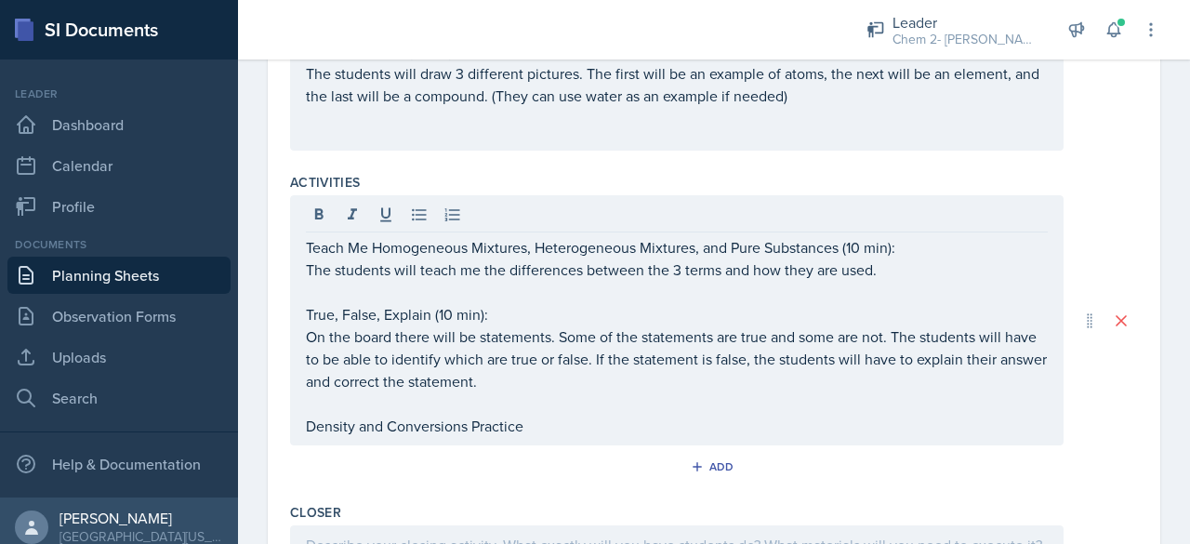
click at [554, 432] on div "Teach Me Homogeneous Mixtures, Heterogeneous Mixtures, and Pure Substances (10 …" at bounding box center [677, 320] width 774 height 250
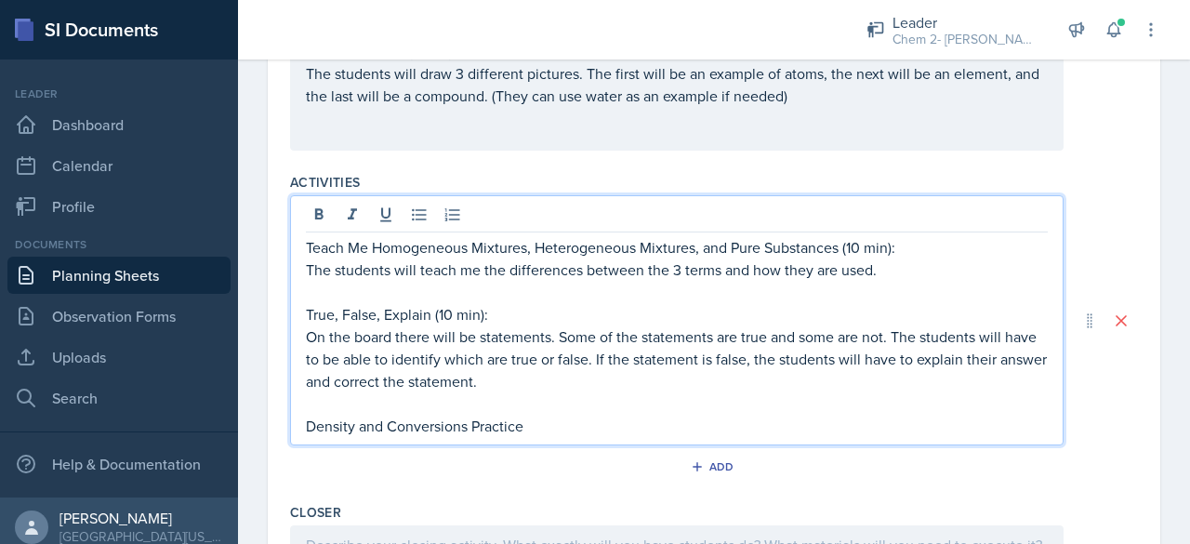
click at [549, 429] on p "Density and Conversions Practice" at bounding box center [677, 426] width 742 height 22
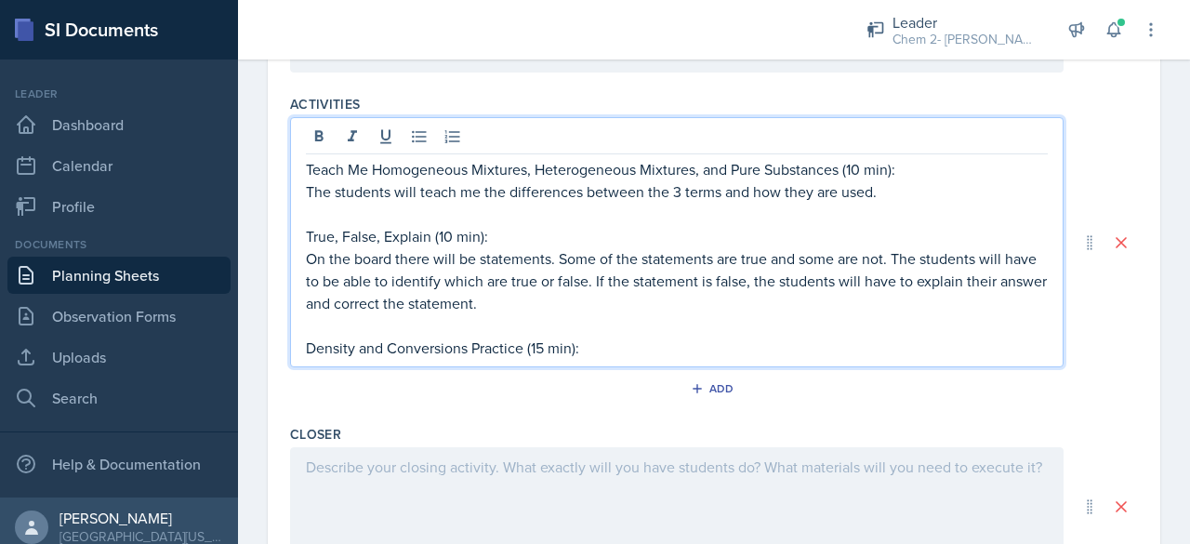
scroll to position [809, 0]
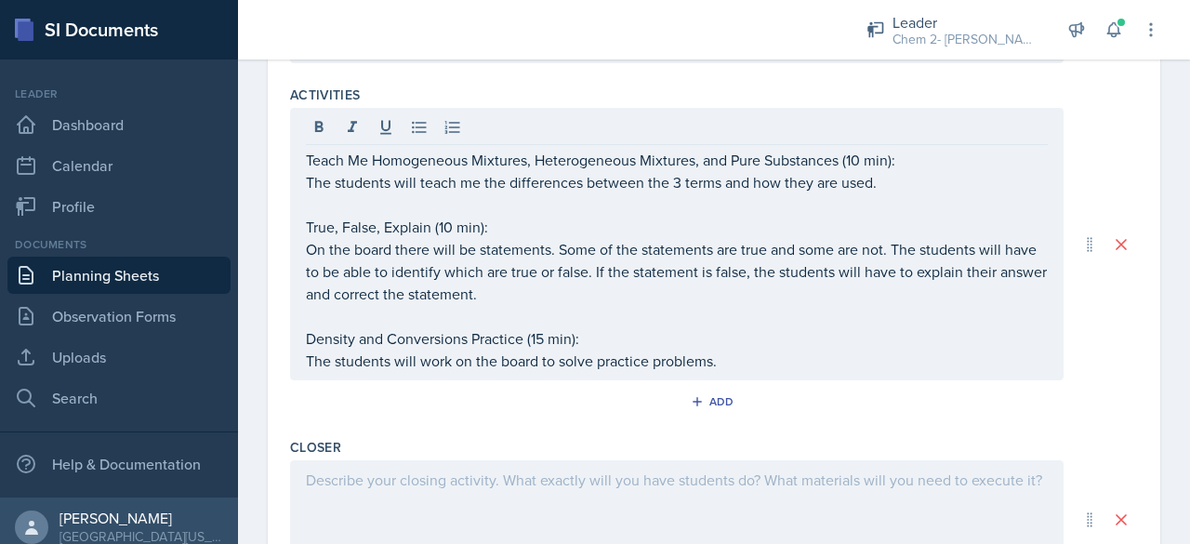
click at [506, 522] on div at bounding box center [677, 519] width 774 height 119
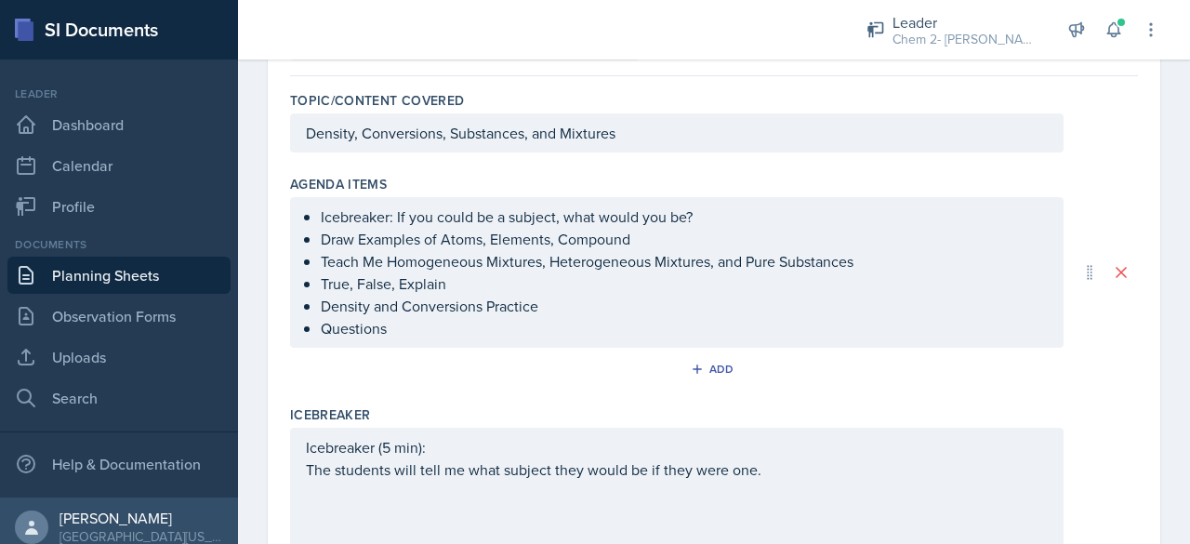
scroll to position [0, 0]
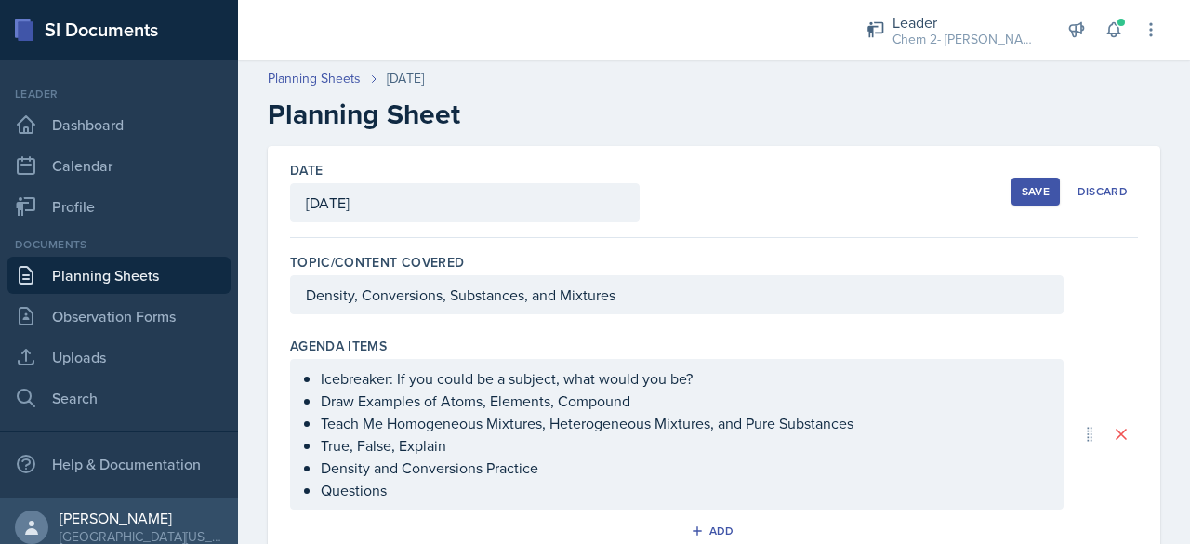
click at [1023, 187] on div "Save" at bounding box center [1036, 191] width 28 height 15
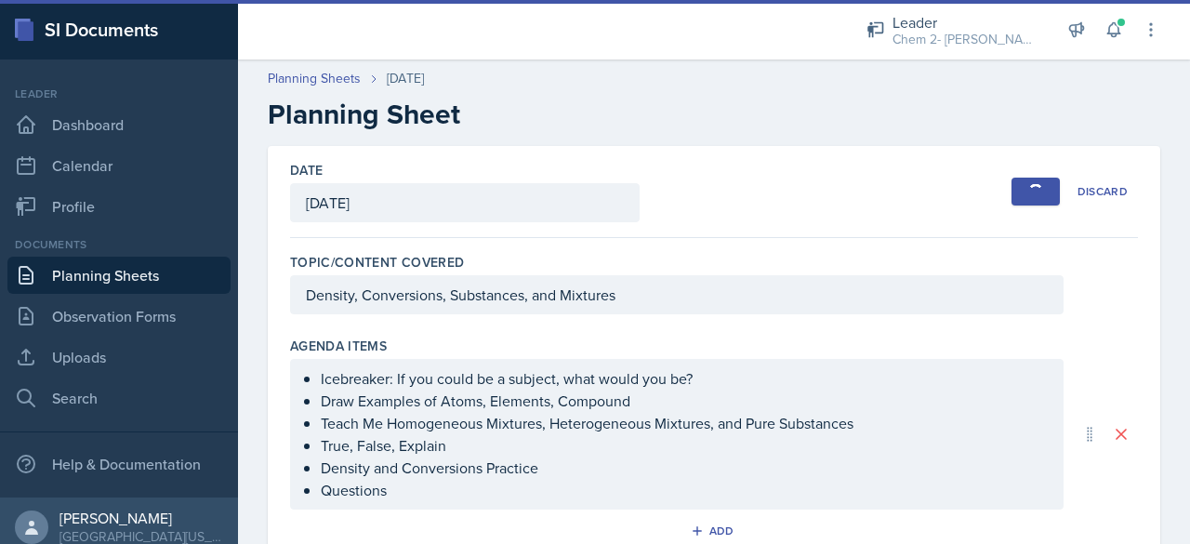
scroll to position [20, 0]
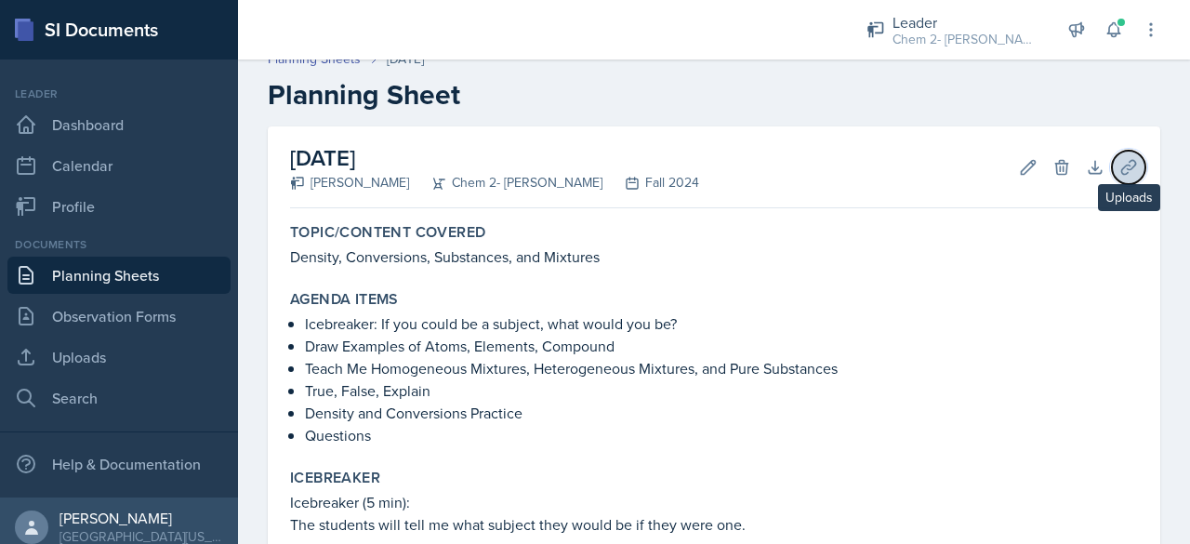
click at [1120, 174] on icon at bounding box center [1129, 167] width 19 height 19
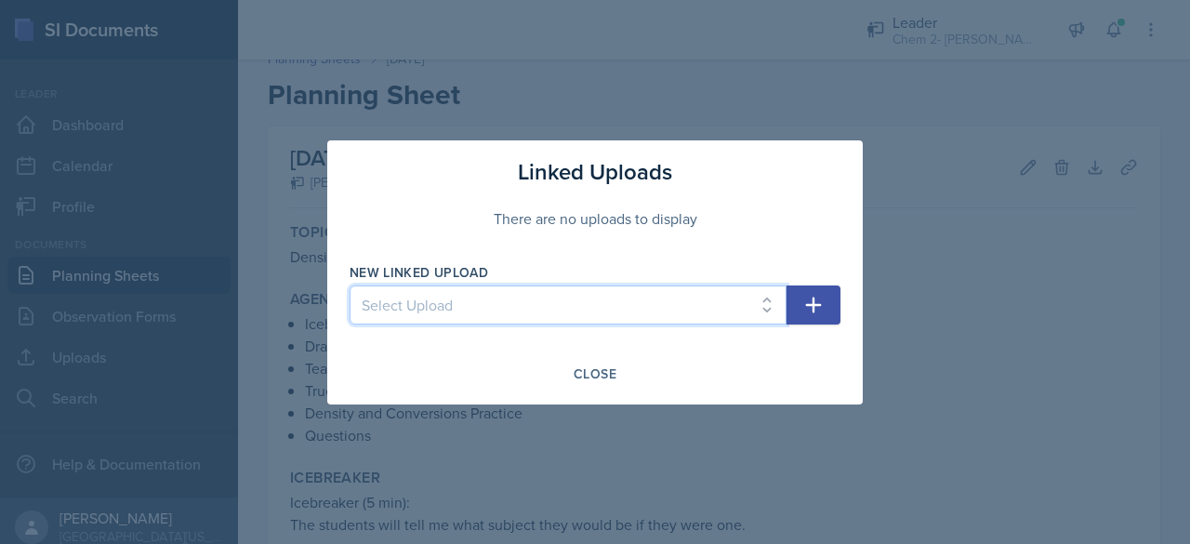
click at [630, 298] on select "Select Upload SI 9/11 SI 9/12 Exam 1 Jeopardy 9/18 9/19 9/23 9/25 9/26 9/30 10/…" at bounding box center [568, 305] width 437 height 39
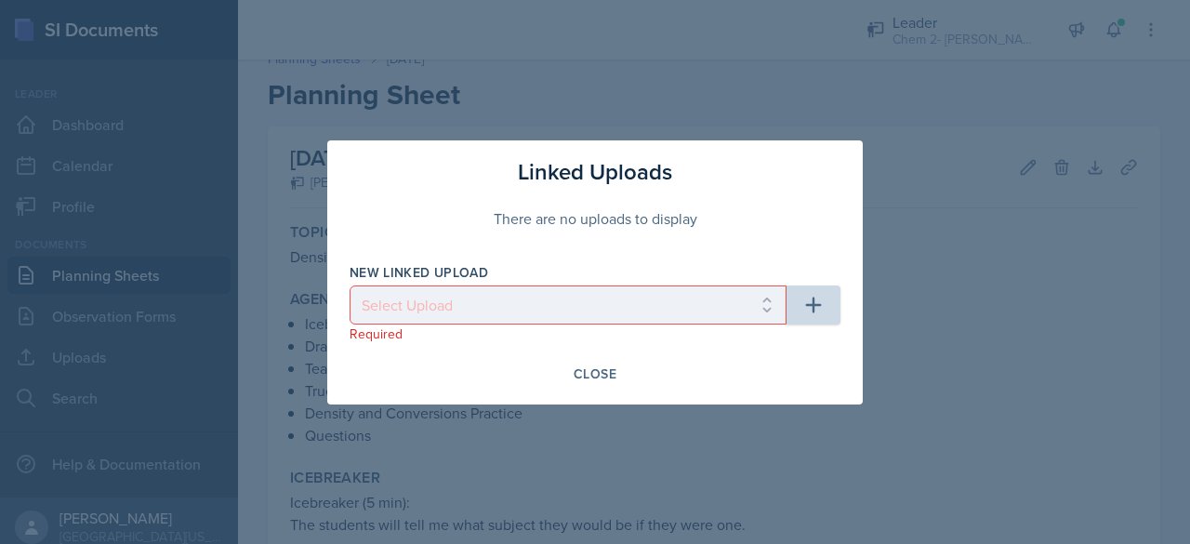
click at [1036, 301] on div at bounding box center [595, 272] width 1190 height 544
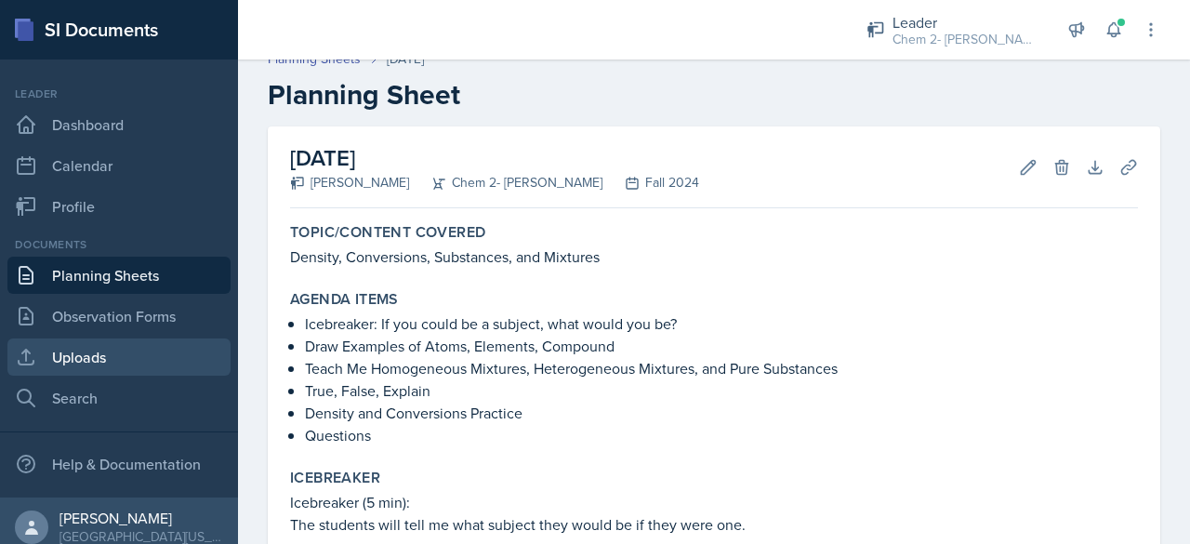
click at [123, 349] on link "Uploads" at bounding box center [118, 357] width 223 height 37
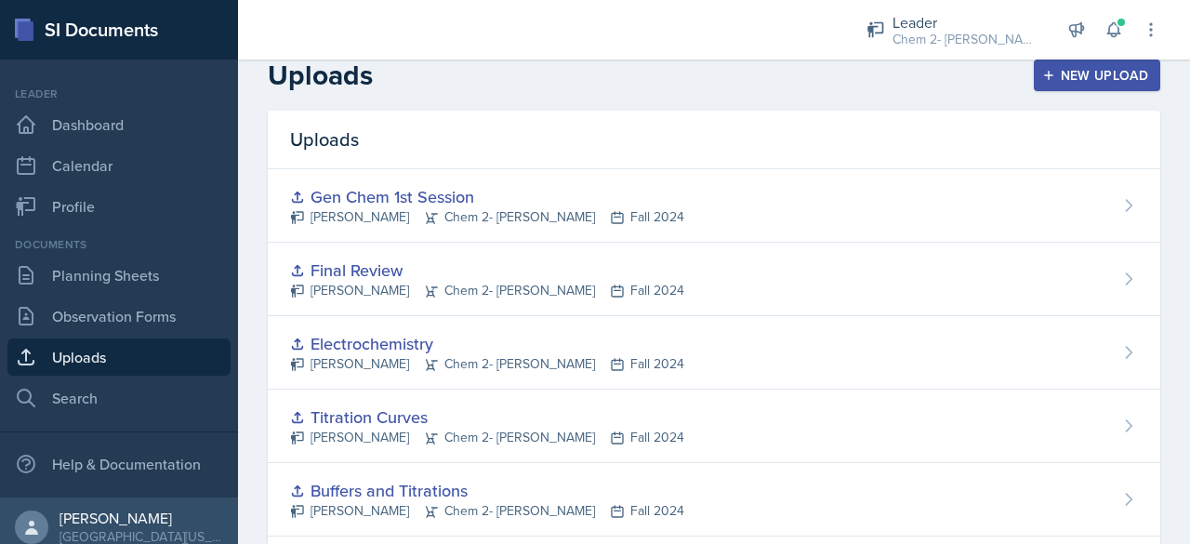
click at [1117, 71] on div "New Upload" at bounding box center [1097, 75] width 103 height 15
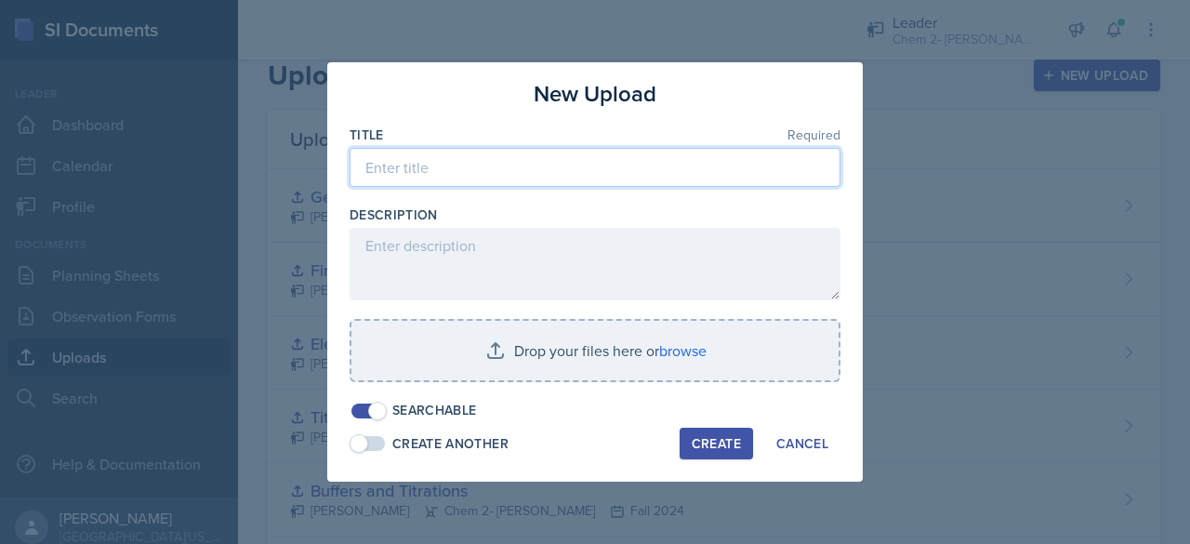
click at [603, 166] on input at bounding box center [595, 167] width 491 height 39
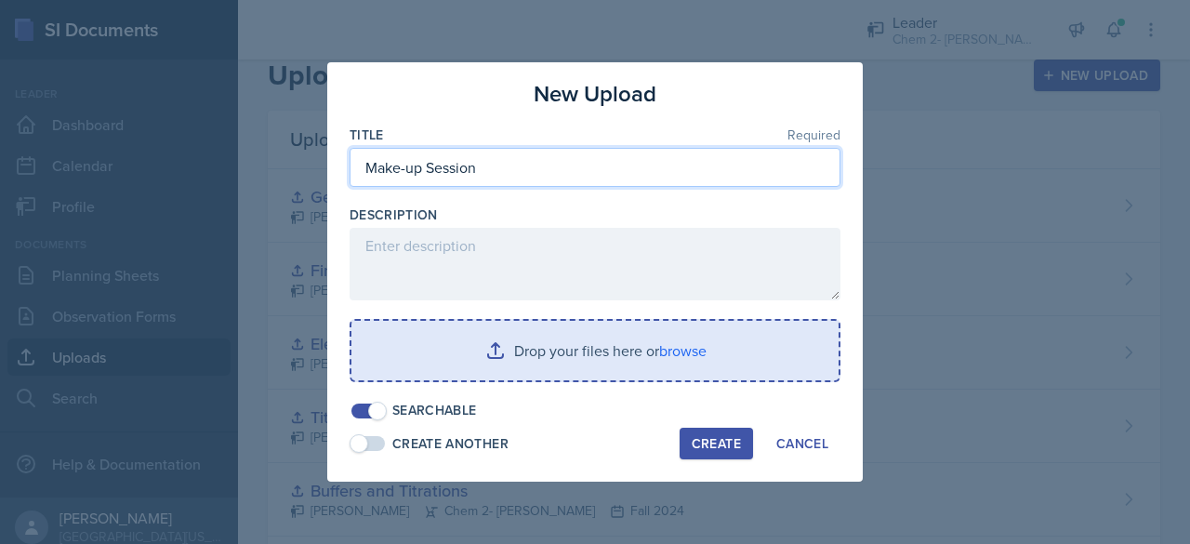
type input "Make-up Session"
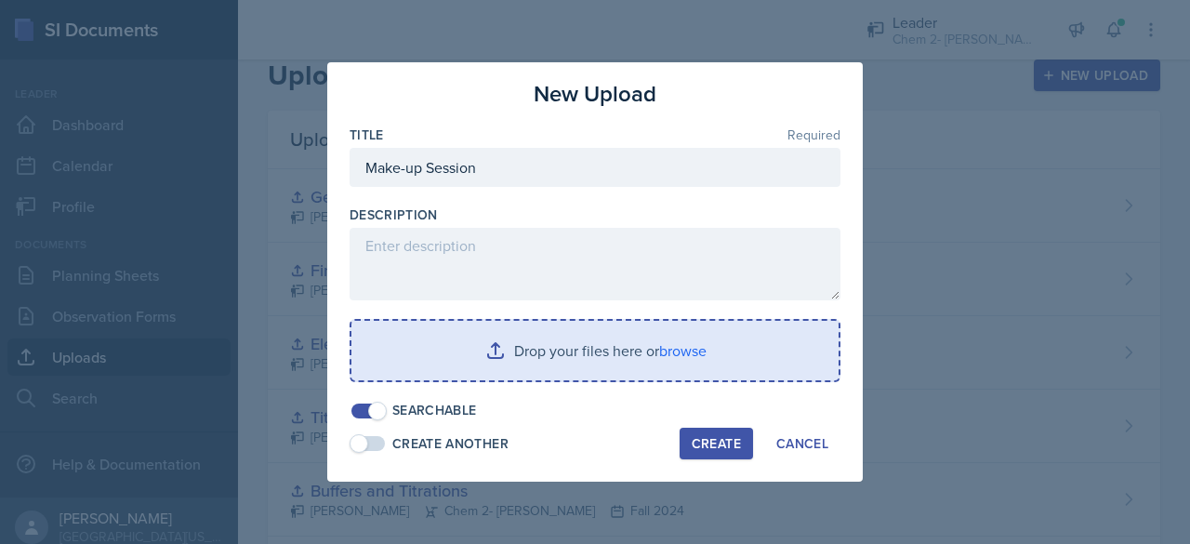
click at [640, 361] on input "file" at bounding box center [595, 351] width 487 height 60
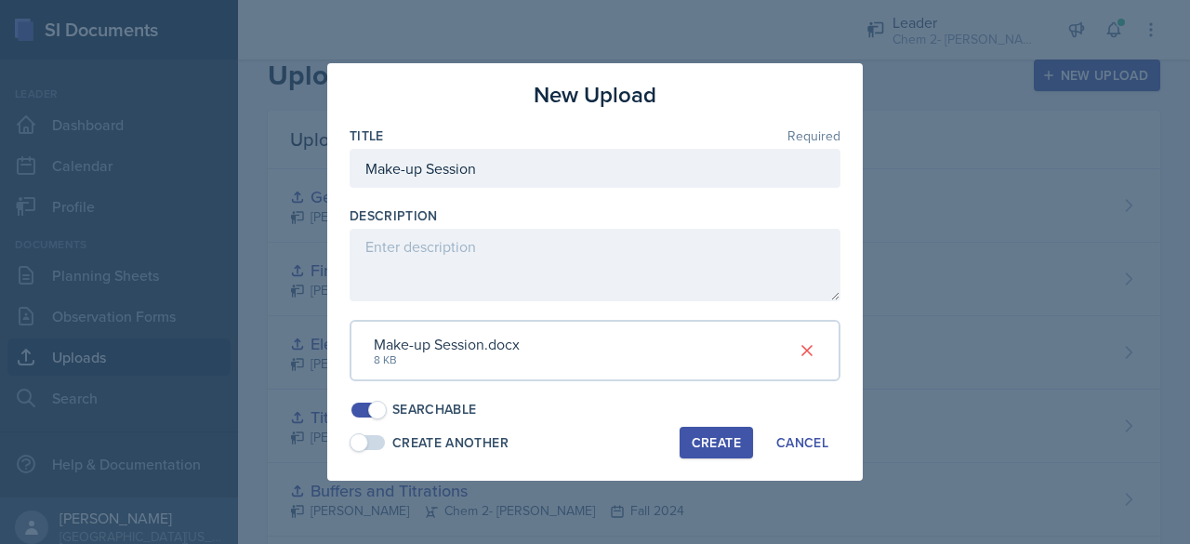
click at [708, 431] on button "Create" at bounding box center [716, 443] width 73 height 32
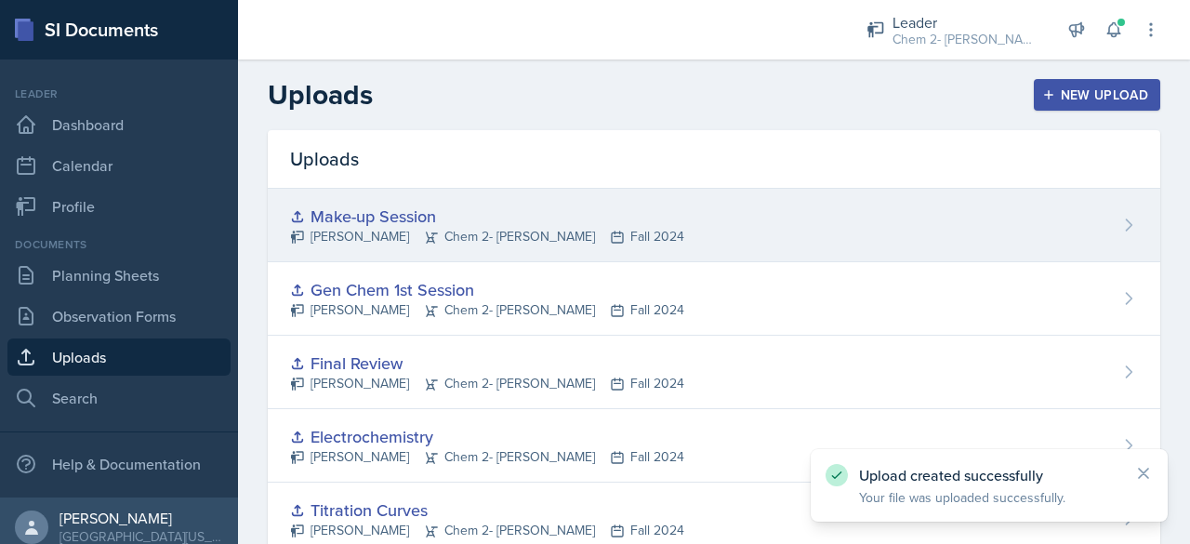
click at [655, 213] on div "Make-up Session [PERSON_NAME] Chem 2- [PERSON_NAME] Fall 2024" at bounding box center [714, 225] width 893 height 73
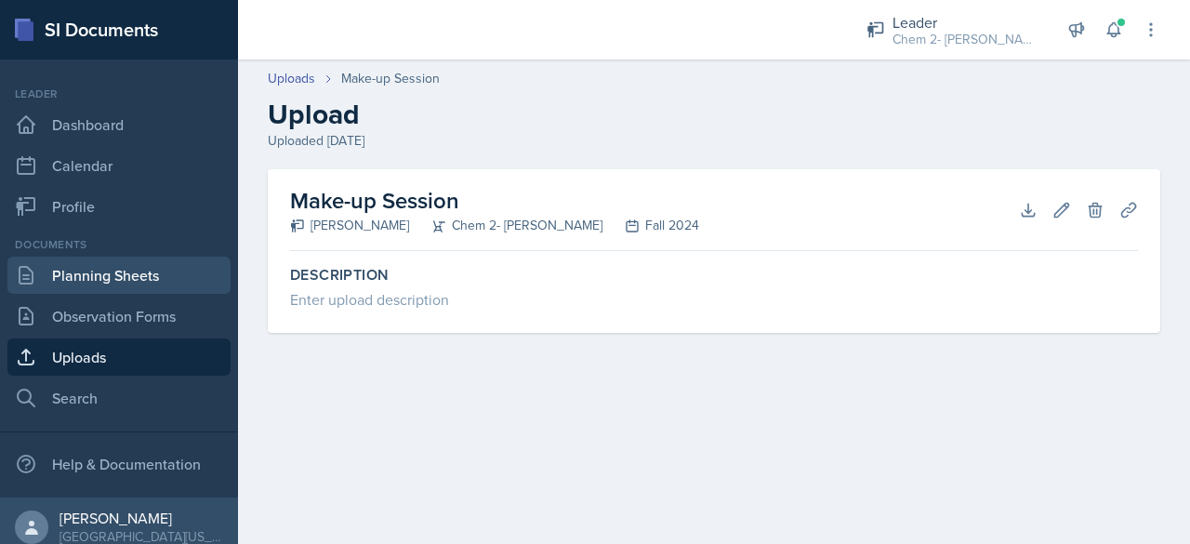
click at [100, 274] on link "Planning Sheets" at bounding box center [118, 275] width 223 height 37
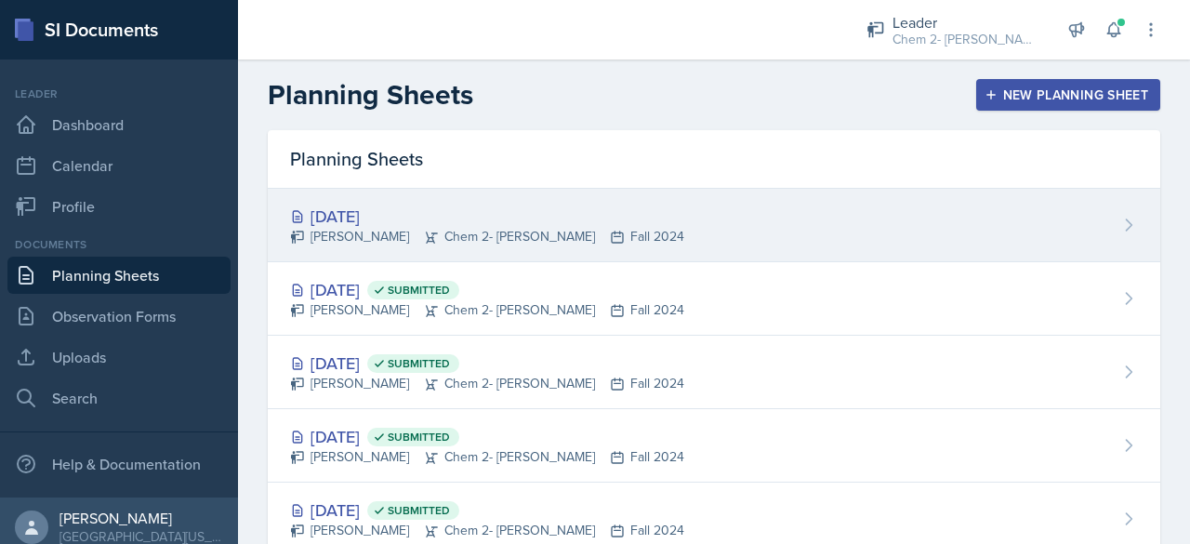
click at [805, 238] on div "[DATE] [PERSON_NAME] Chem 2- [PERSON_NAME] Fall 2024" at bounding box center [714, 225] width 893 height 73
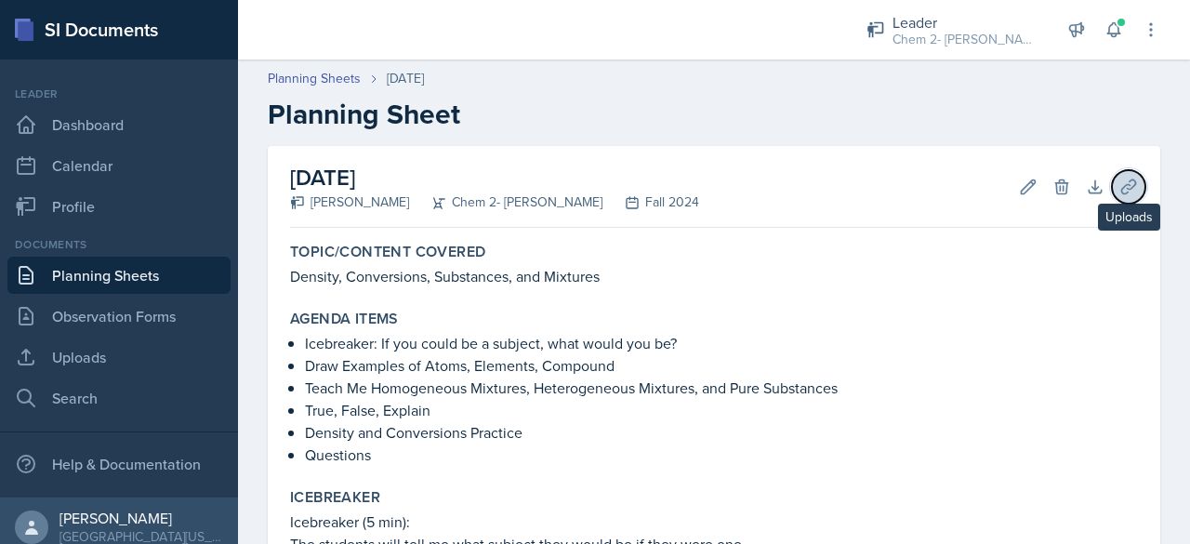
click at [1120, 191] on icon at bounding box center [1129, 187] width 19 height 19
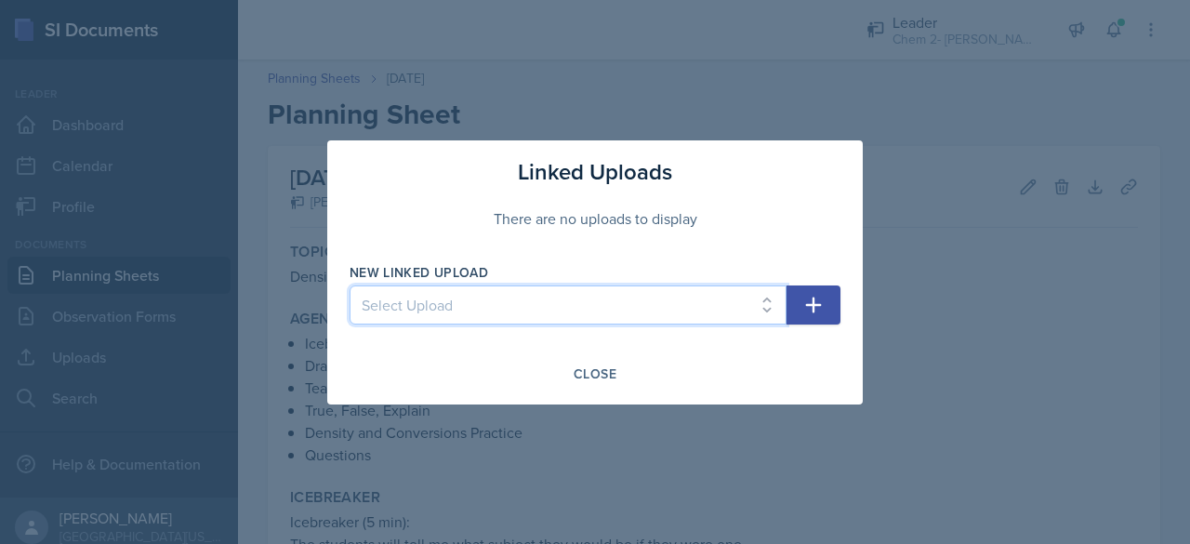
click at [688, 290] on select "Select Upload SI 9/11 SI 9/12 Exam 1 Jeopardy 9/18 9/19 9/23 9/25 9/26 9/30 10/…" at bounding box center [568, 305] width 437 height 39
select select "011b3c3c-fcc4-4499-8b19-aea61cccbce2"
click at [350, 286] on select "Select Upload SI 9/11 SI 9/12 Exam 1 Jeopardy 9/18 9/19 9/23 9/25 9/26 9/30 10/…" at bounding box center [568, 305] width 437 height 39
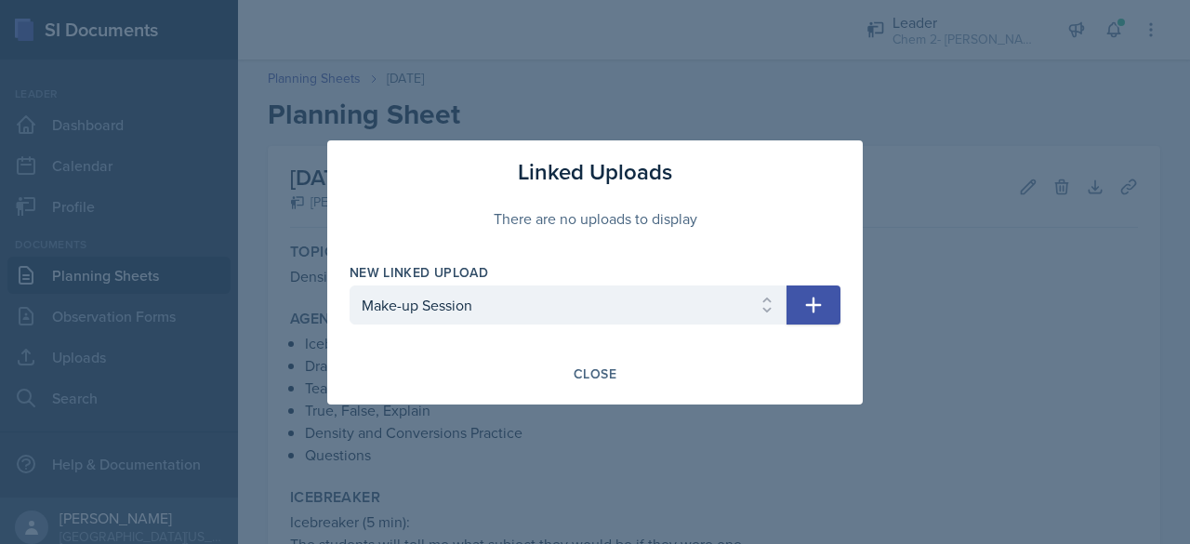
click at [814, 304] on icon "button" at bounding box center [814, 305] width 16 height 16
select select
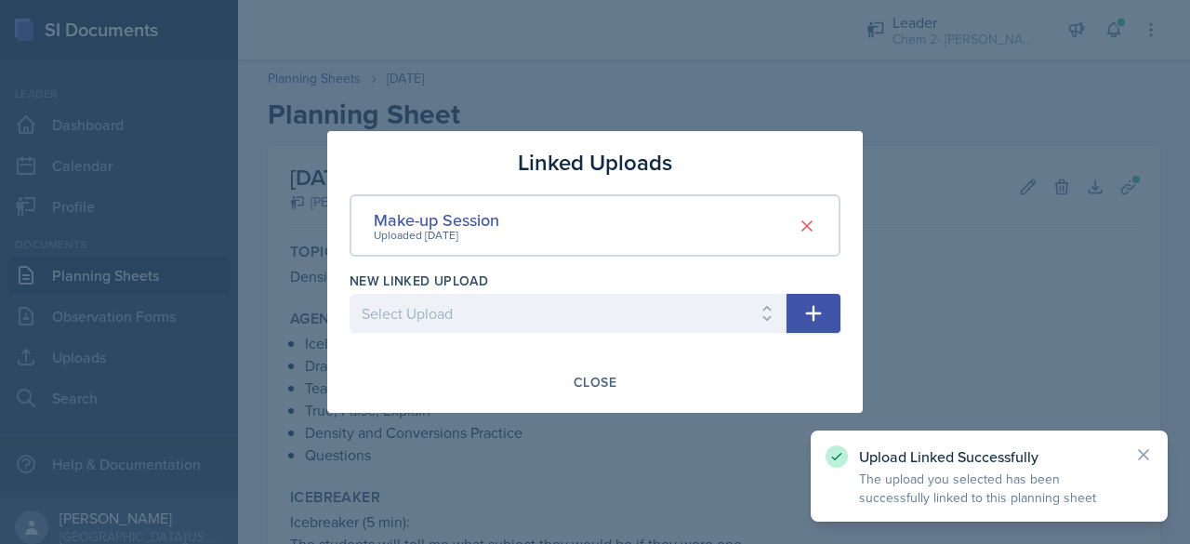
click at [937, 287] on div at bounding box center [595, 272] width 1190 height 544
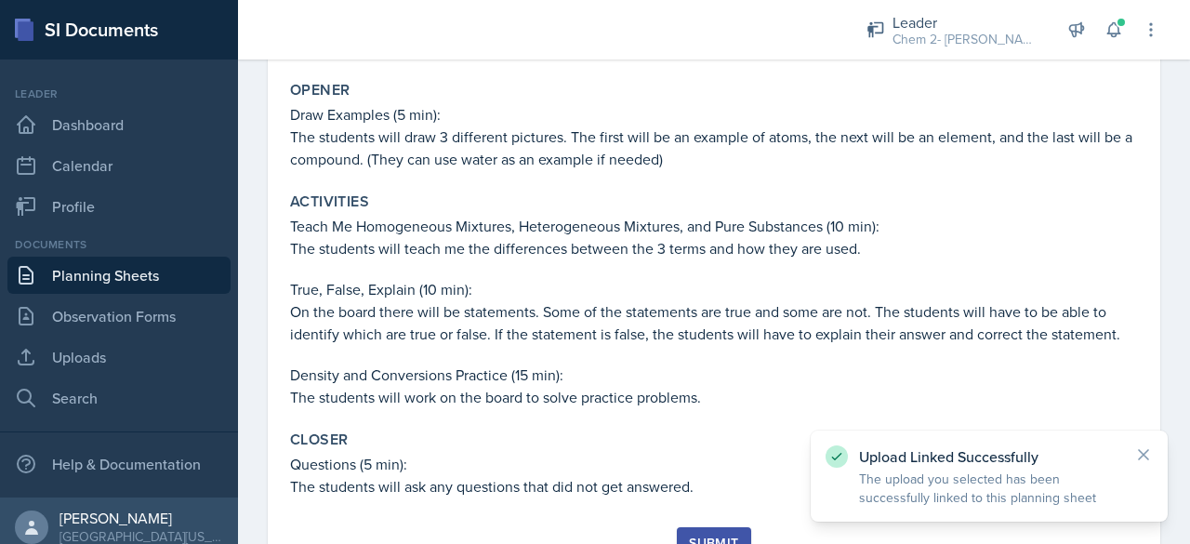
scroll to position [577, 0]
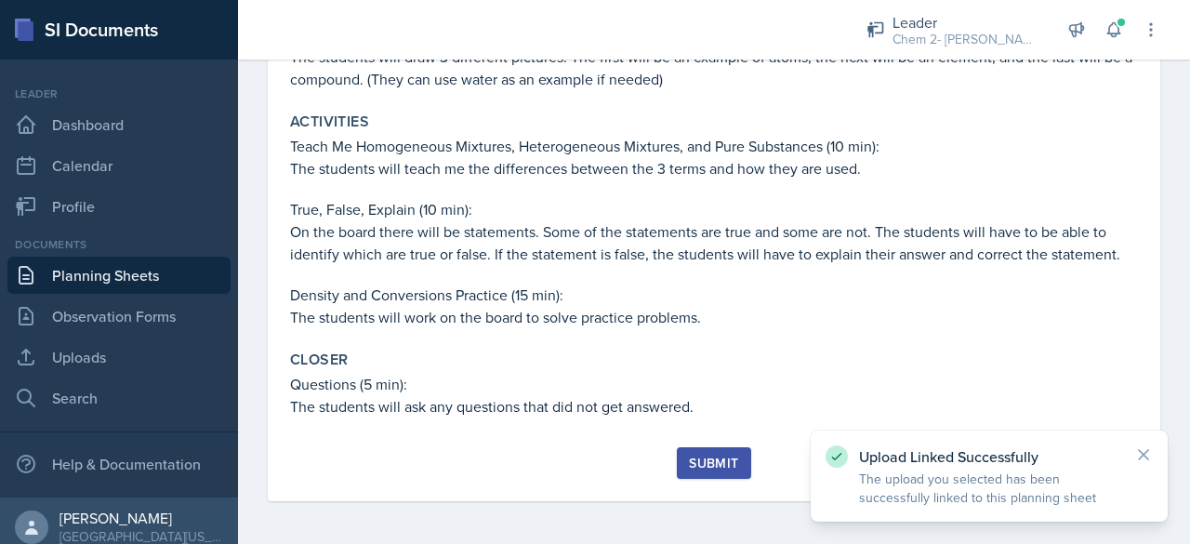
click at [689, 461] on div "Submit" at bounding box center [713, 463] width 49 height 15
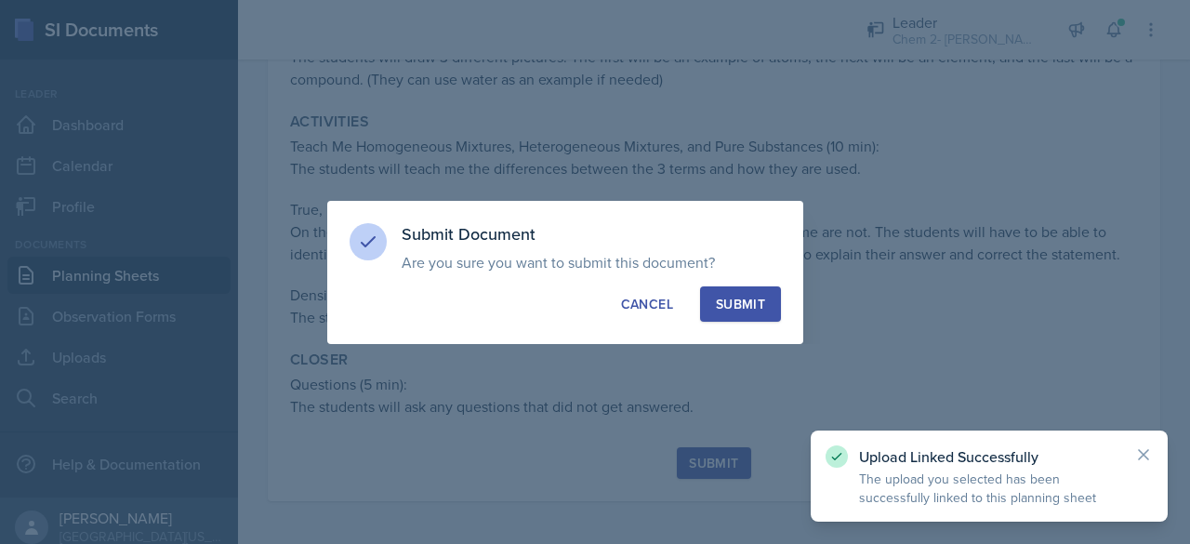
click at [751, 312] on div "Submit" at bounding box center [740, 304] width 49 height 19
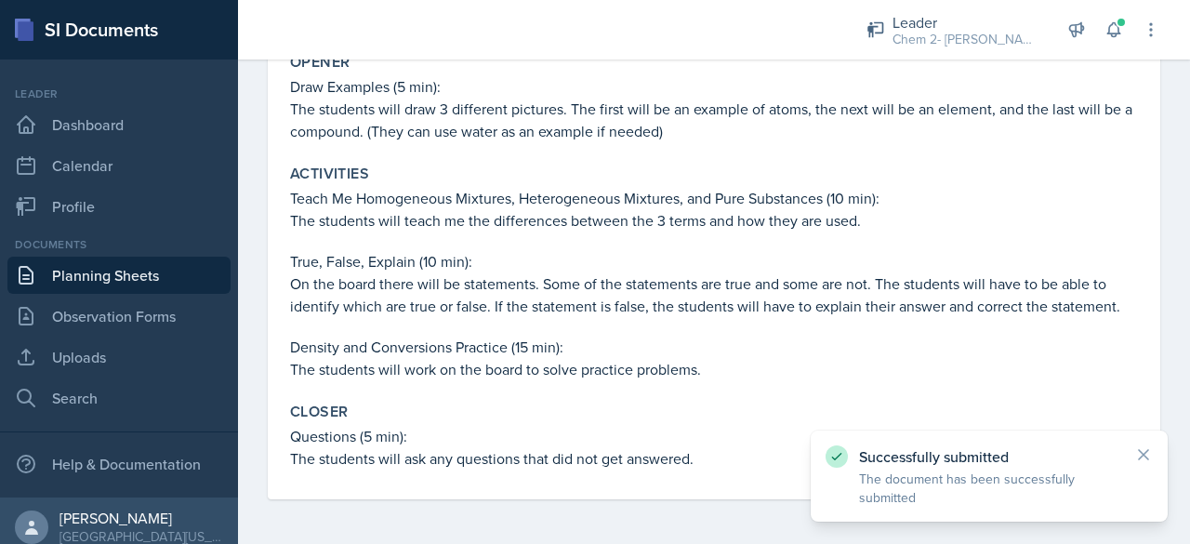
scroll to position [524, 0]
